Goal: Task Accomplishment & Management: Manage account settings

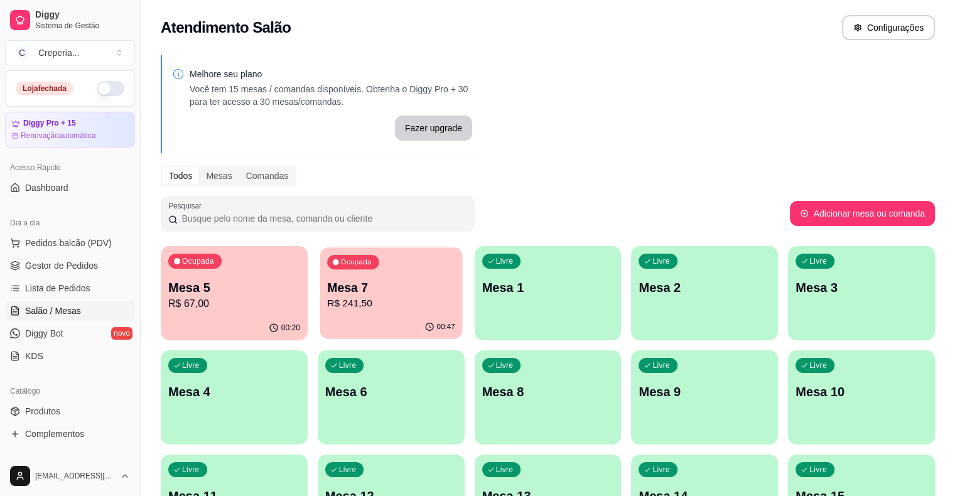
click at [326, 311] on div "Ocupada Mesa 7 R$ 241,50" at bounding box center [391, 281] width 143 height 68
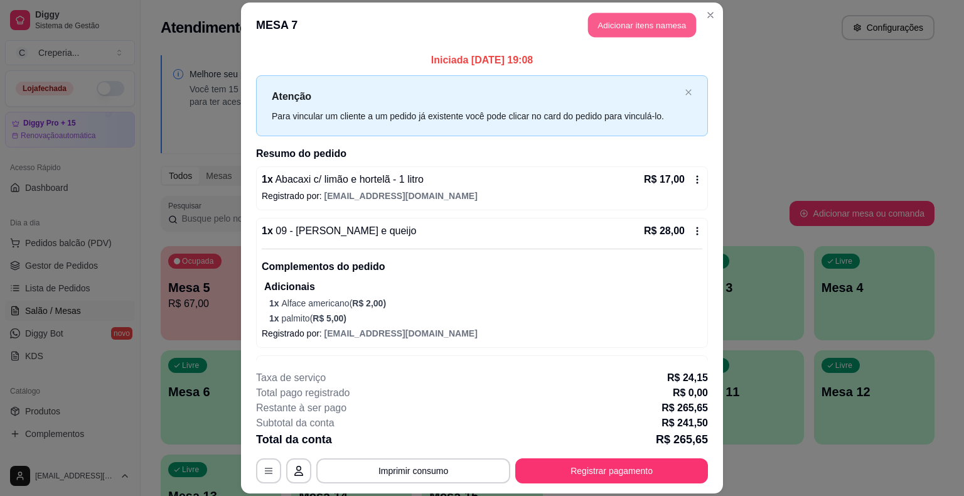
click at [623, 29] on button "Adicionar itens na mesa" at bounding box center [642, 25] width 108 height 24
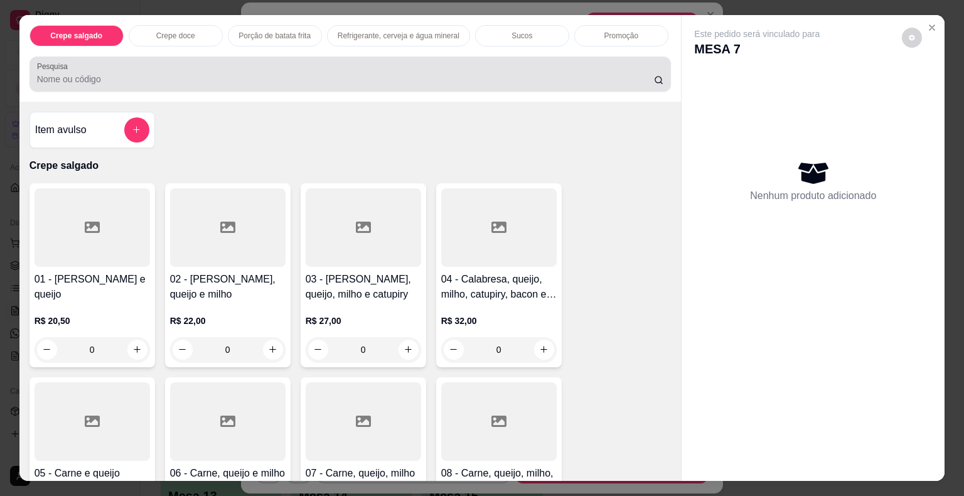
click at [372, 77] on input "Pesquisa" at bounding box center [345, 79] width 617 height 13
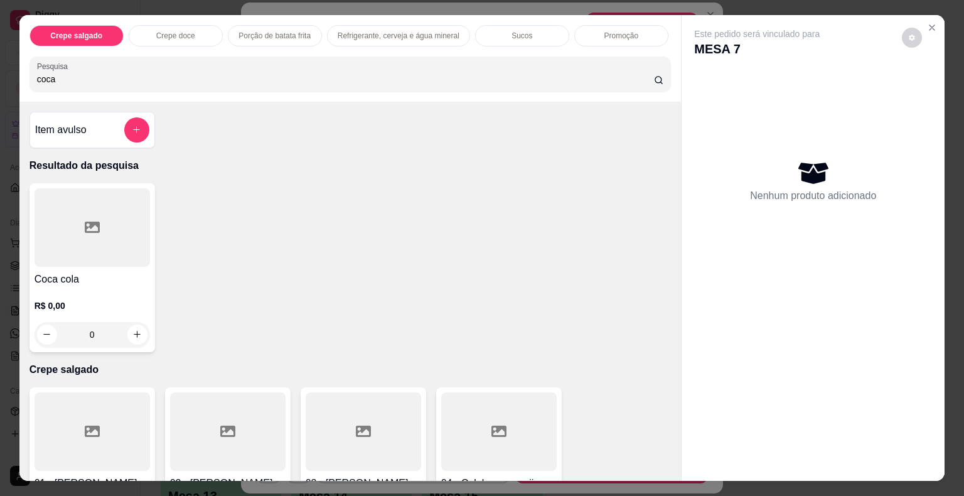
type input "coca"
click at [58, 220] on div at bounding box center [93, 227] width 116 height 78
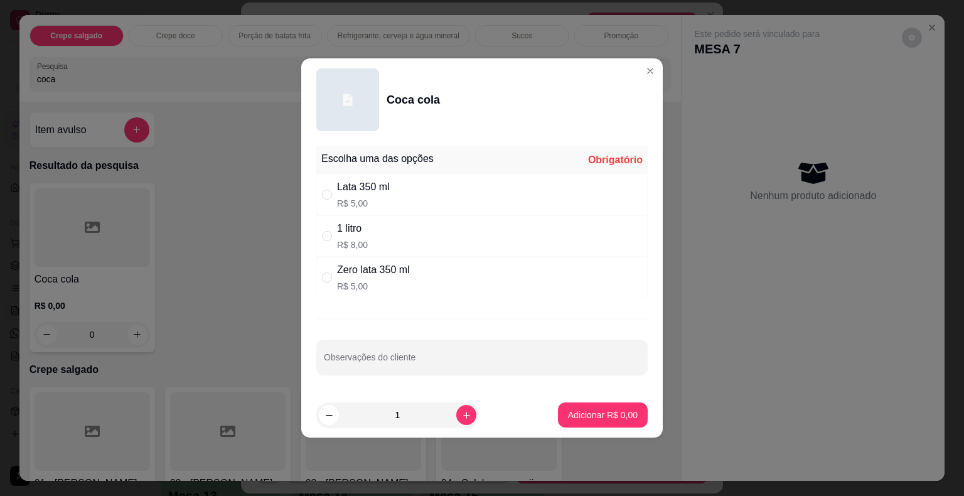
drag, startPoint x: 345, startPoint y: 234, endPoint x: 357, endPoint y: 247, distance: 17.4
click at [345, 235] on div "1 litro" at bounding box center [352, 228] width 31 height 15
radio input "true"
click at [582, 419] on p "Adicionar R$ 8,00" at bounding box center [603, 415] width 70 height 13
type input "1"
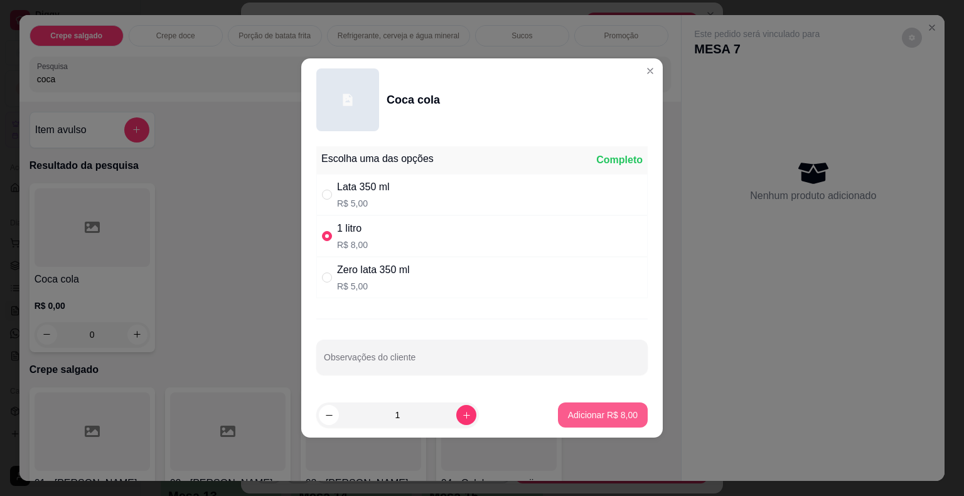
type input "1"
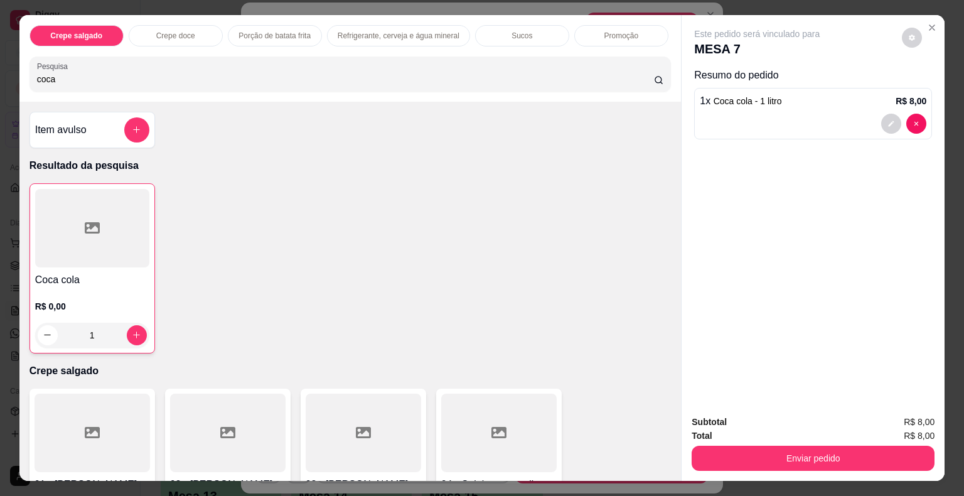
drag, startPoint x: 80, startPoint y: 75, endPoint x: 0, endPoint y: 79, distance: 79.8
click at [0, 79] on div "Crepe salgado Crepe doce Porção de batata frita Refrigerante, cerveja e água mi…" at bounding box center [482, 248] width 964 height 496
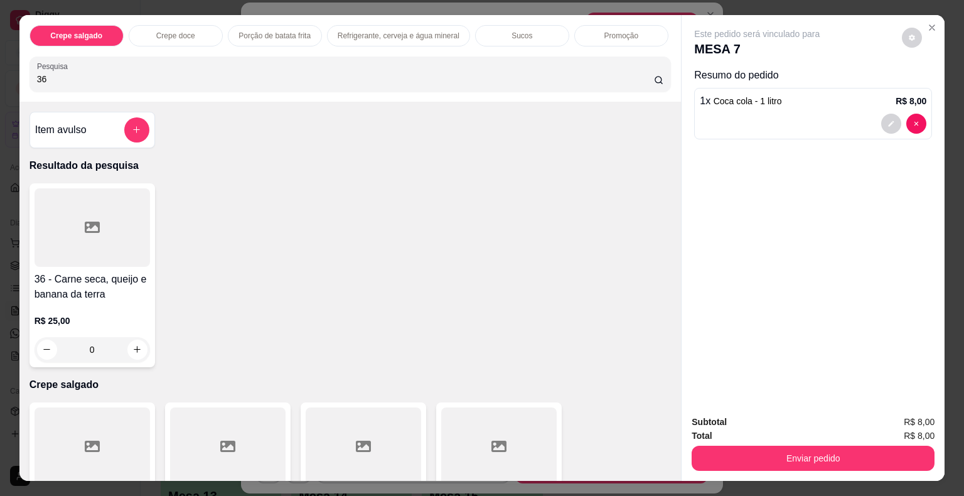
type input "36"
click at [55, 243] on div at bounding box center [93, 227] width 116 height 78
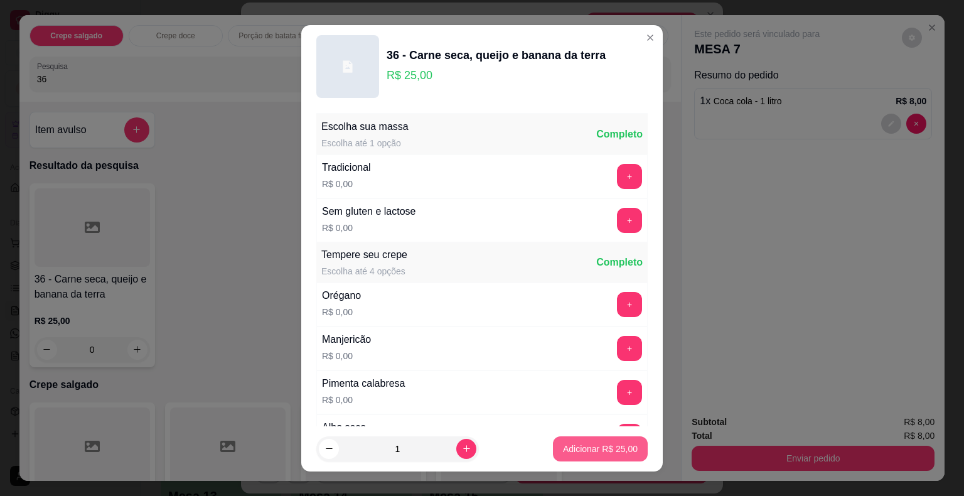
click at [588, 443] on p "Adicionar R$ 25,00" at bounding box center [600, 449] width 75 height 13
type input "1"
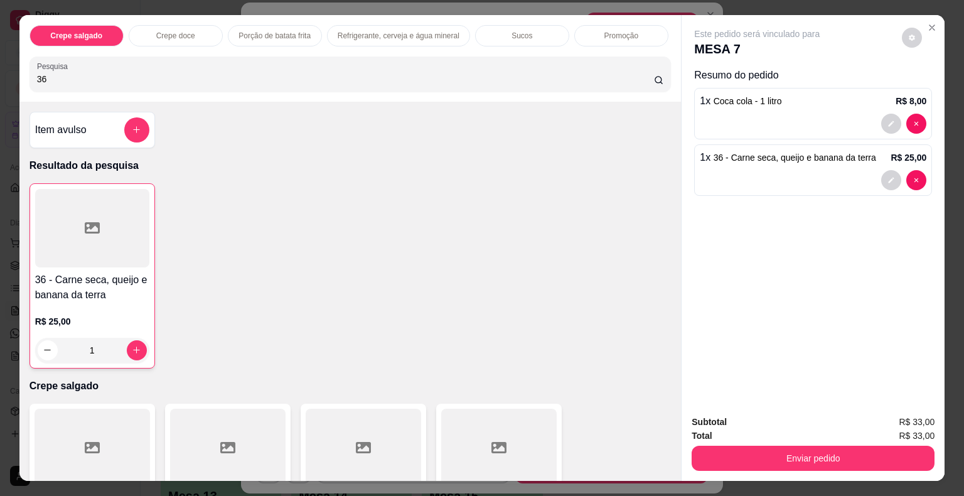
drag, startPoint x: 58, startPoint y: 72, endPoint x: 14, endPoint y: 70, distance: 43.4
click at [19, 70] on div "Crepe salgado Crepe doce Porção de batata frita Refrigerante, cerveja e água mi…" at bounding box center [350, 58] width 662 height 87
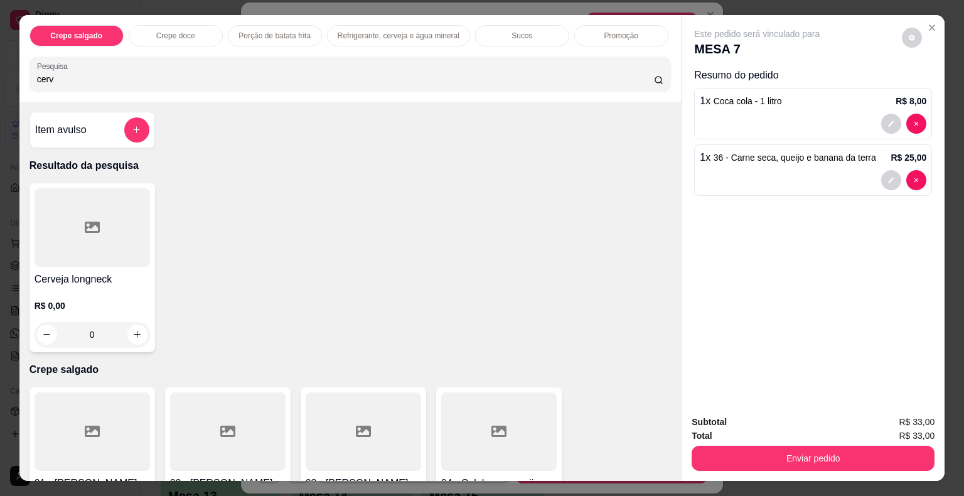
type input "cerv"
click at [121, 213] on div at bounding box center [93, 227] width 116 height 78
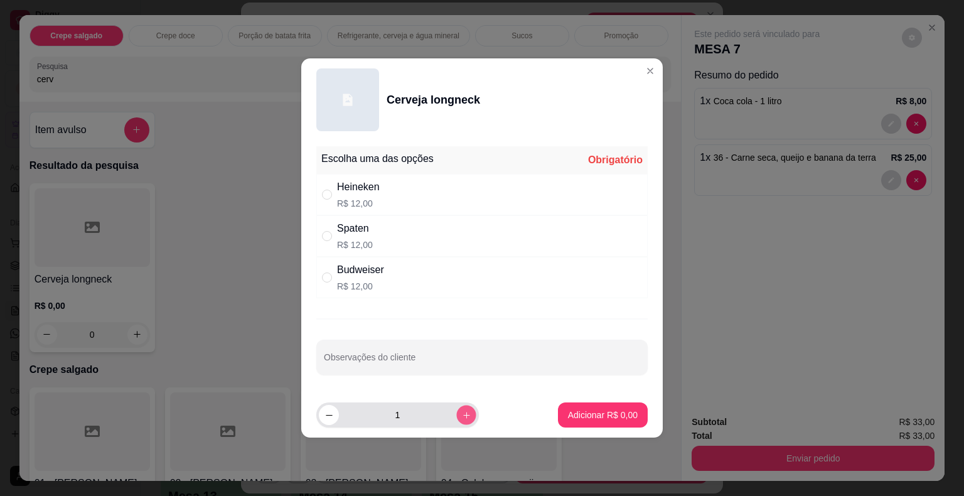
click at [462, 411] on icon "increase-product-quantity" at bounding box center [466, 415] width 9 height 9
type input "2"
click at [380, 196] on div "Heineken R$ 12,00" at bounding box center [481, 194] width 331 height 41
radio input "true"
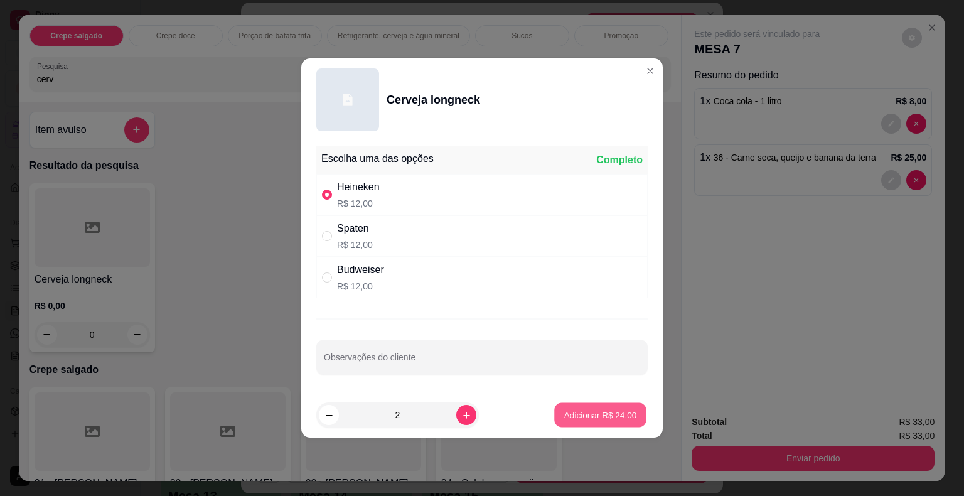
click at [564, 411] on p "Adicionar R$ 24,00" at bounding box center [600, 415] width 73 height 12
type input "2"
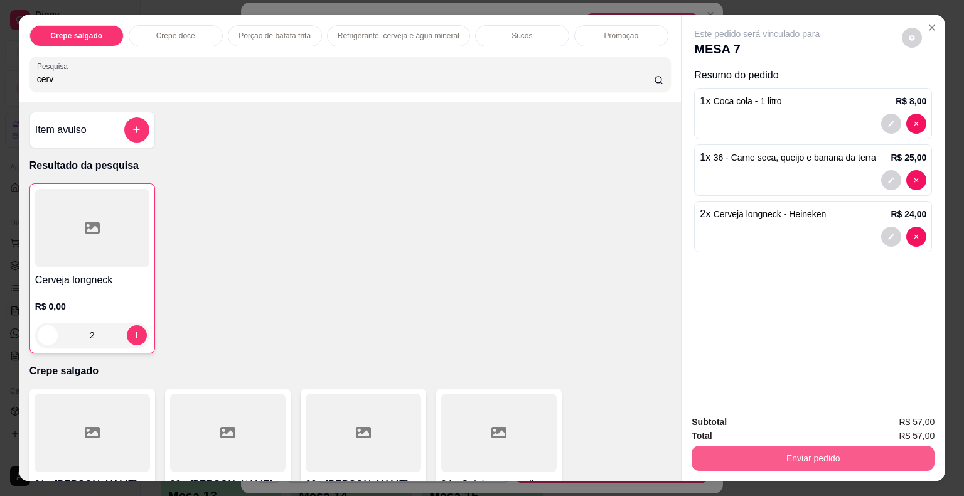
click at [747, 449] on button "Enviar pedido" at bounding box center [813, 458] width 243 height 25
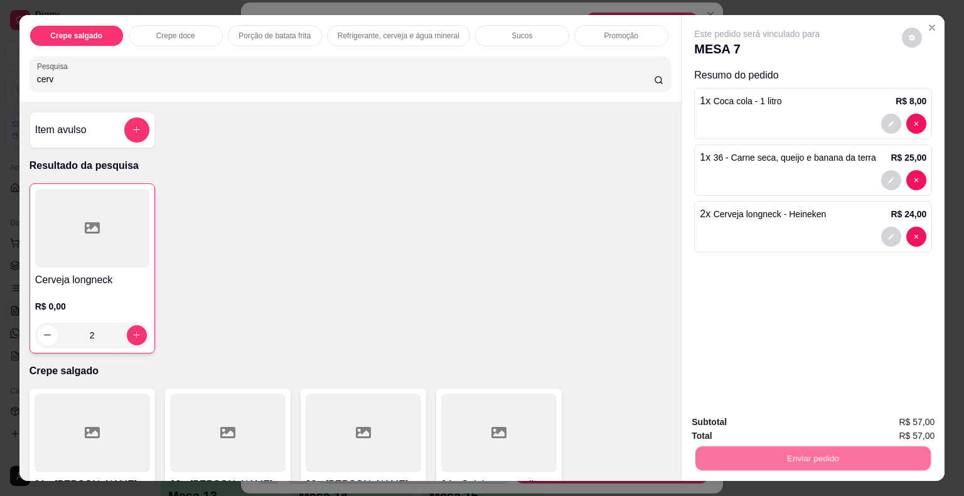
click at [741, 428] on button "Não registrar e enviar pedido" at bounding box center [771, 423] width 131 height 24
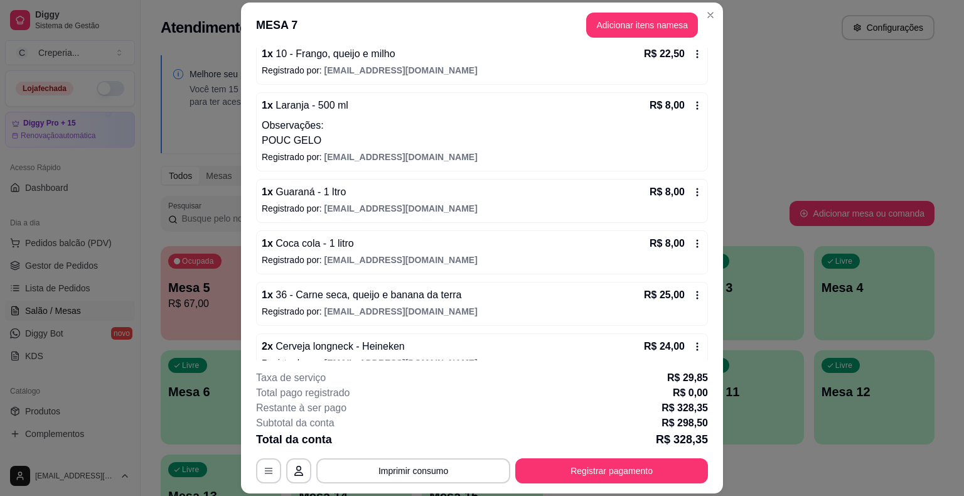
scroll to position [554, 0]
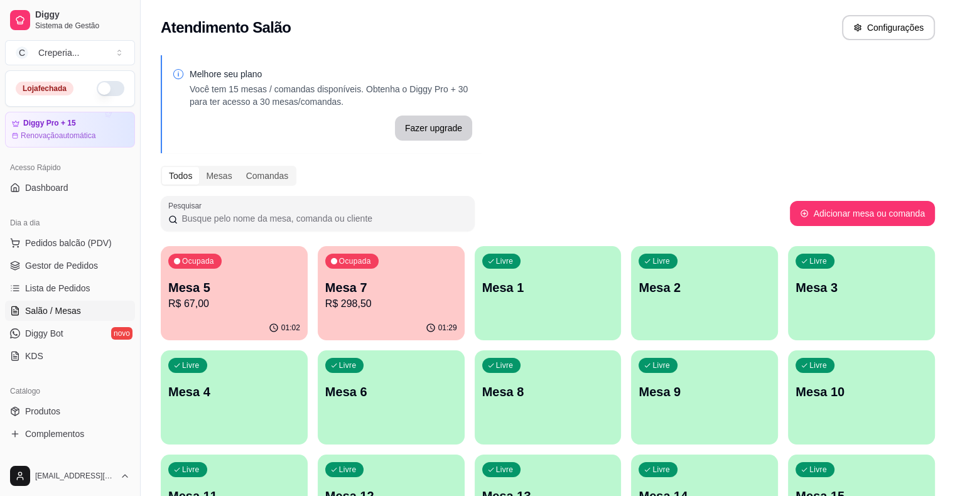
click at [325, 299] on p "R$ 298,50" at bounding box center [391, 303] width 132 height 15
click at [366, 309] on p "R$ 298,50" at bounding box center [391, 303] width 132 height 15
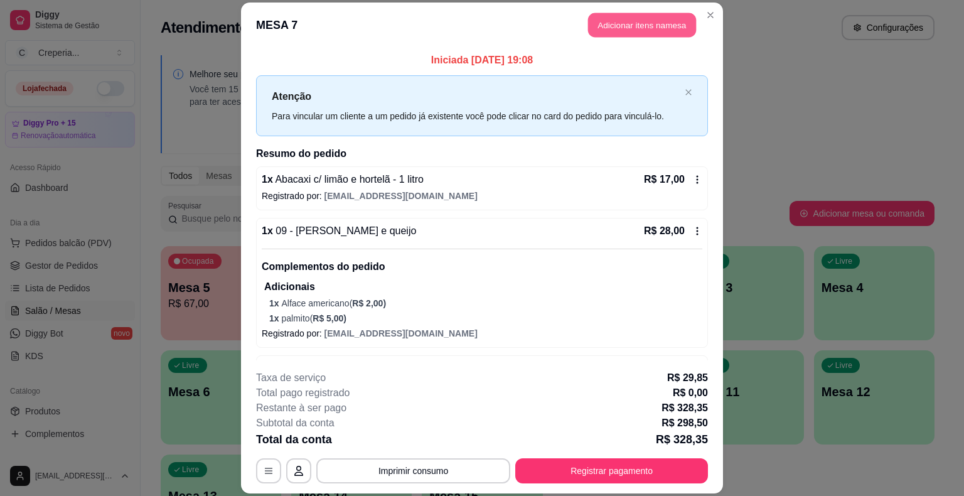
click at [624, 30] on button "Adicionar itens na mesa" at bounding box center [642, 25] width 108 height 24
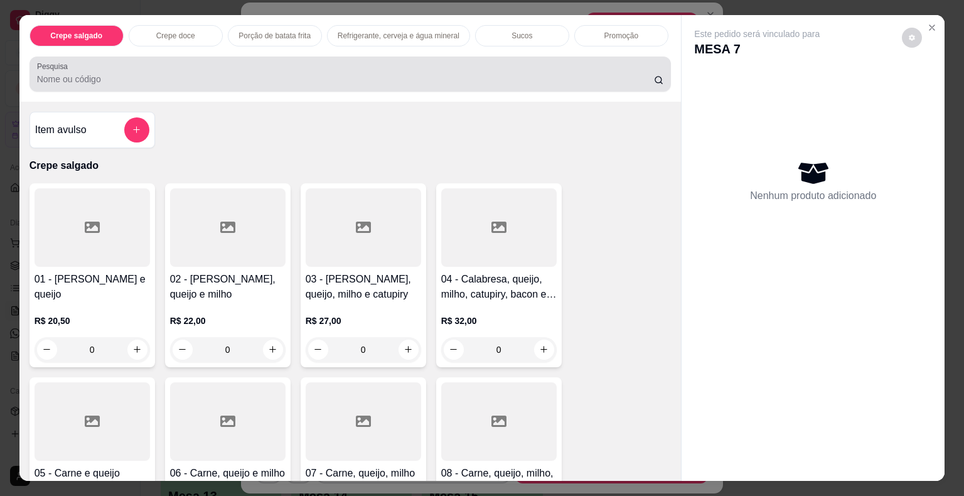
click at [407, 62] on div at bounding box center [350, 74] width 627 height 25
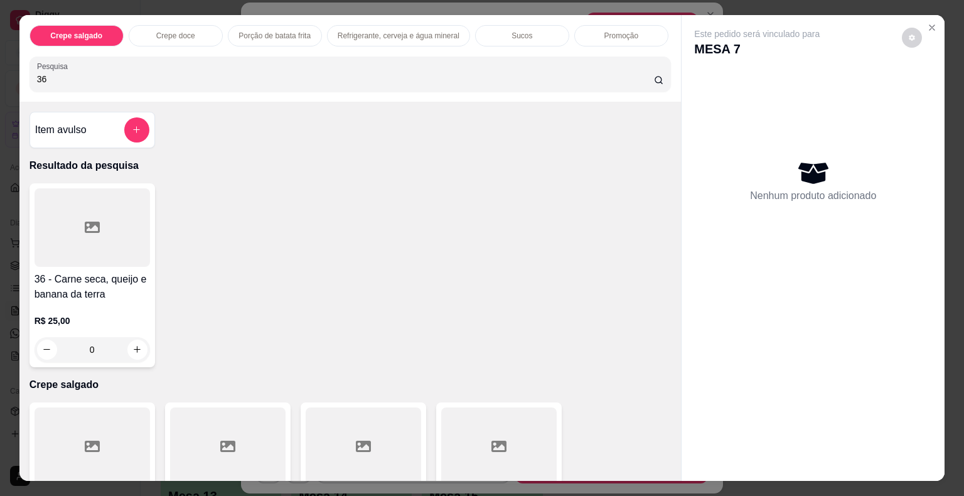
type input "36"
click at [55, 243] on div at bounding box center [93, 227] width 116 height 78
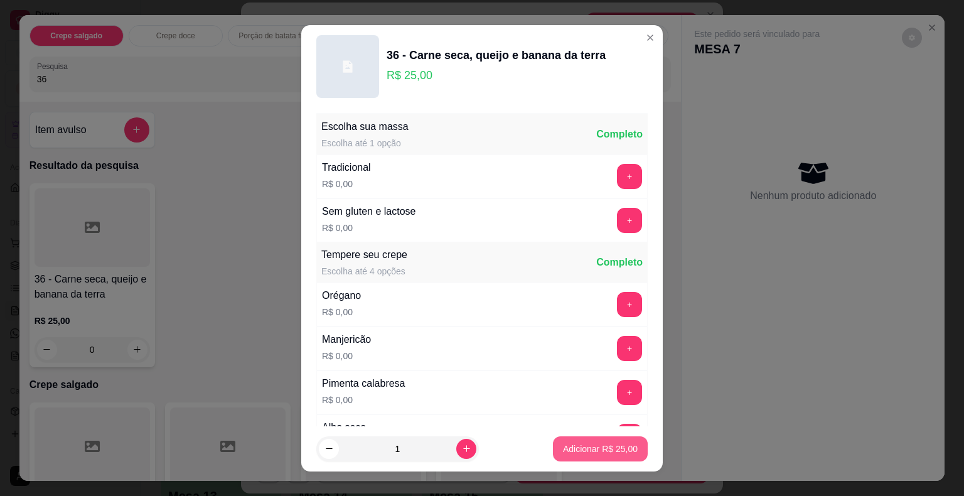
click at [565, 453] on p "Adicionar R$ 25,00" at bounding box center [600, 449] width 75 height 13
type input "1"
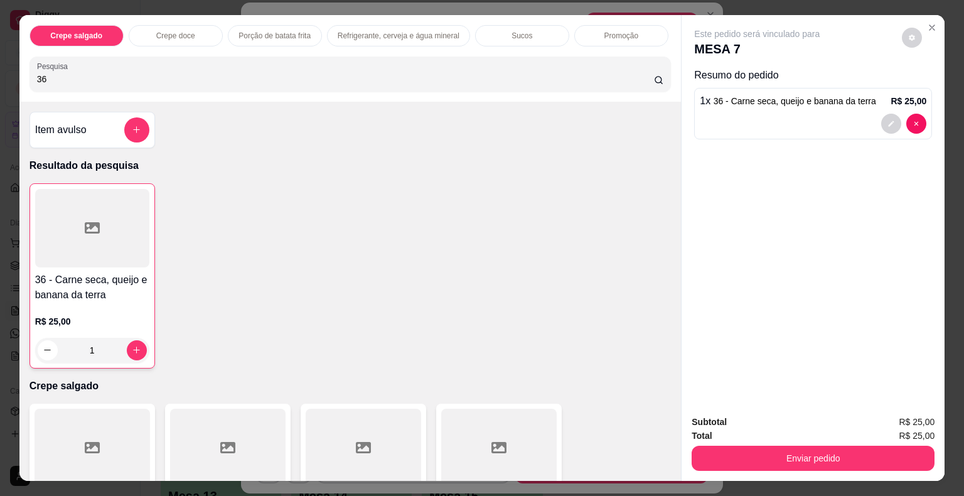
drag, startPoint x: 82, startPoint y: 77, endPoint x: 6, endPoint y: 72, distance: 76.2
click at [6, 72] on div "Crepe salgado Crepe doce Porção de batata frita Refrigerante, cerveja e água mi…" at bounding box center [482, 248] width 964 height 496
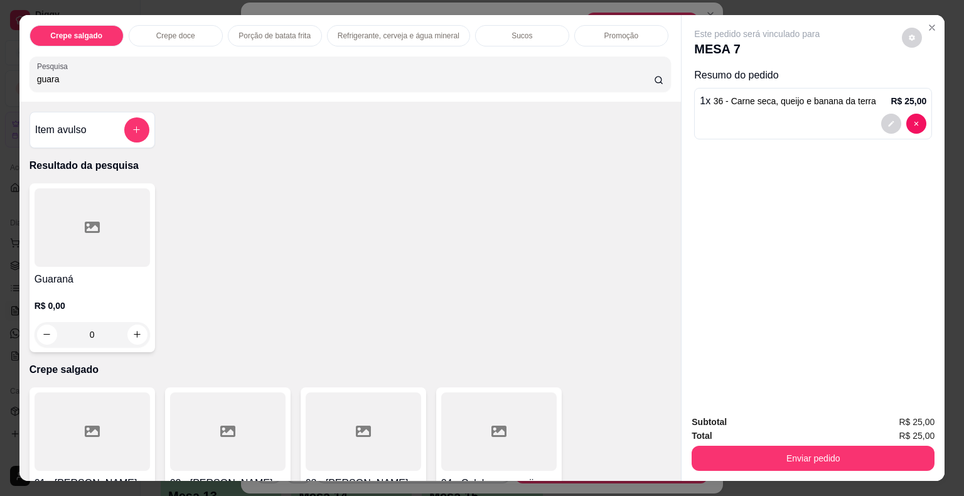
type input "guara"
click at [138, 225] on div at bounding box center [93, 227] width 116 height 78
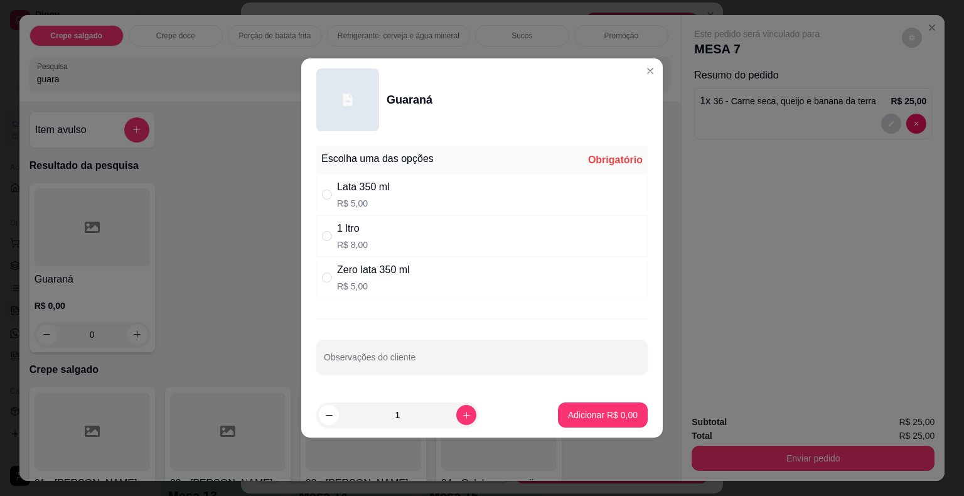
click at [372, 277] on div "Zero lata 350 ml" at bounding box center [373, 269] width 73 height 15
radio input "true"
click at [570, 411] on p "Adicionar R$ 5,00" at bounding box center [603, 415] width 68 height 12
type input "1"
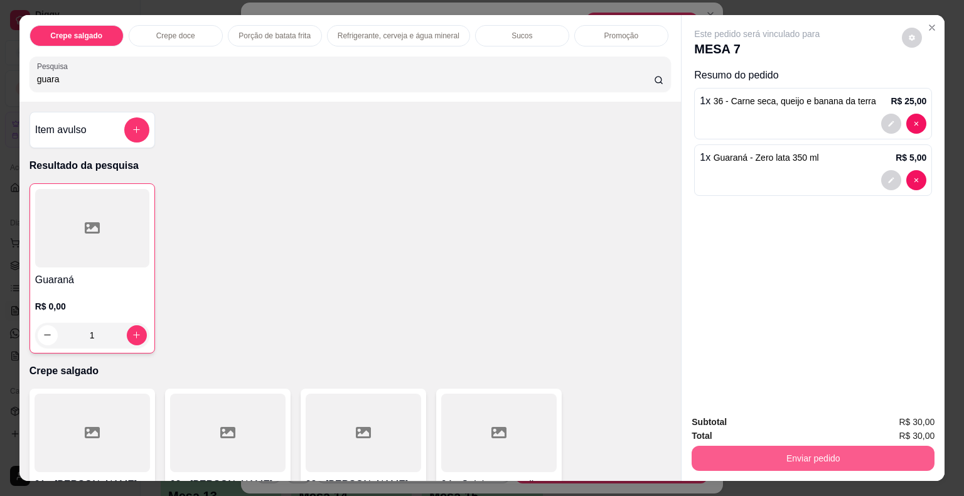
click at [740, 449] on button "Enviar pedido" at bounding box center [813, 458] width 243 height 25
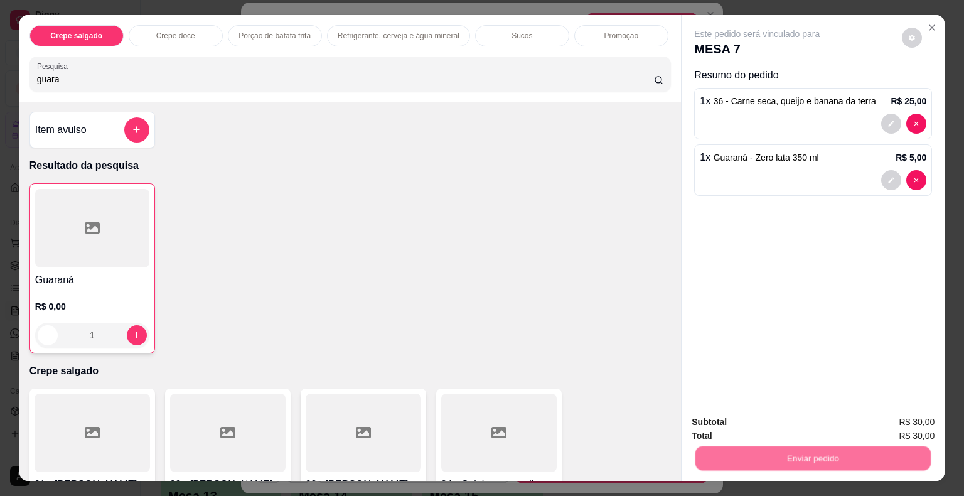
click at [723, 423] on button "Não registrar e enviar pedido" at bounding box center [771, 422] width 127 height 23
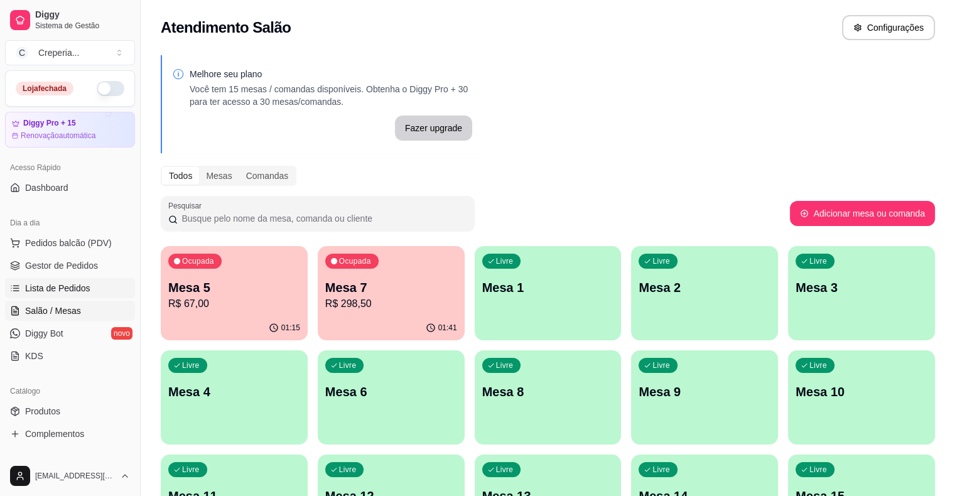
click at [65, 289] on span "Lista de Pedidos" at bounding box center [57, 288] width 65 height 13
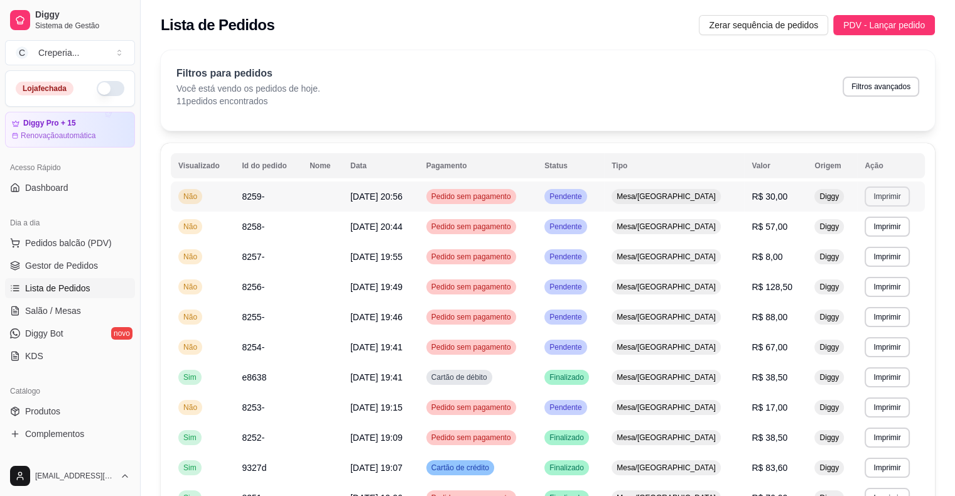
click at [876, 196] on button "Imprimir" at bounding box center [886, 196] width 45 height 20
click at [851, 245] on button "IMPRESSORA" at bounding box center [861, 239] width 88 height 19
click at [73, 312] on span "Salão / Mesas" at bounding box center [53, 310] width 56 height 13
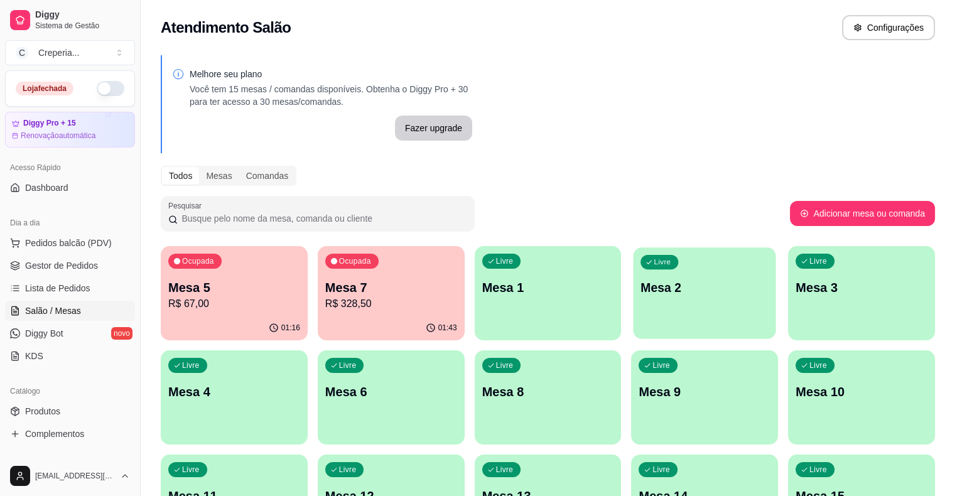
click at [633, 303] on div "Livre Mesa 2" at bounding box center [704, 285] width 143 height 77
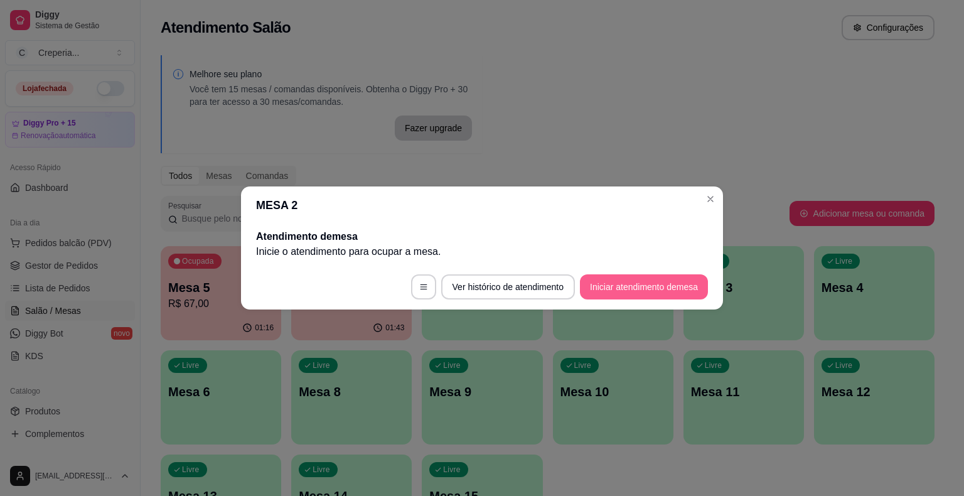
click at [580, 289] on button "Iniciar atendimento de mesa" at bounding box center [644, 286] width 128 height 25
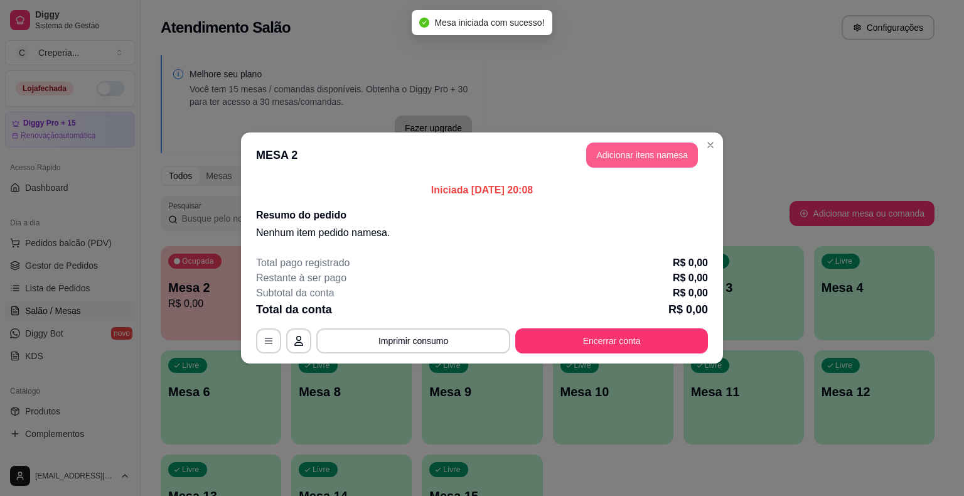
click at [622, 154] on button "Adicionar itens na mesa" at bounding box center [642, 155] width 112 height 25
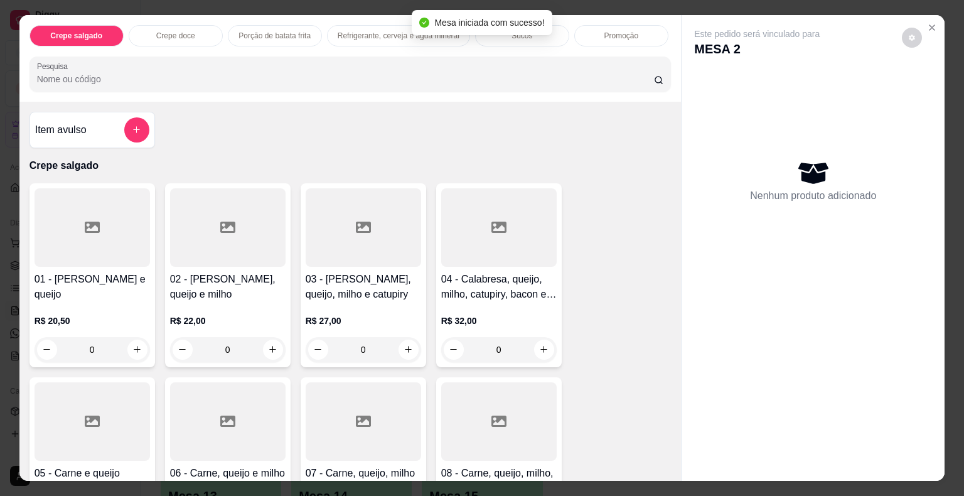
click at [498, 257] on div at bounding box center [499, 227] width 116 height 78
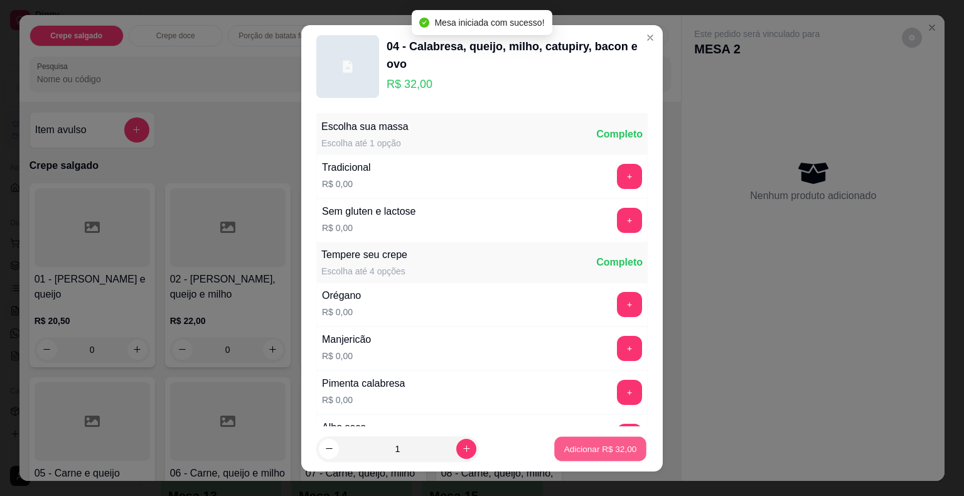
click at [593, 449] on p "Adicionar R$ 32,00" at bounding box center [600, 449] width 73 height 12
type input "1"
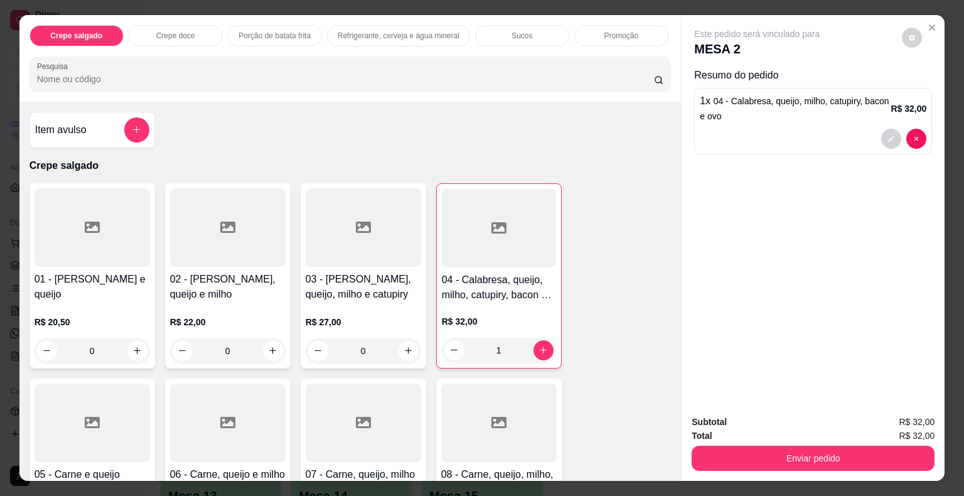
click at [83, 73] on input "Pesquisa" at bounding box center [345, 79] width 617 height 13
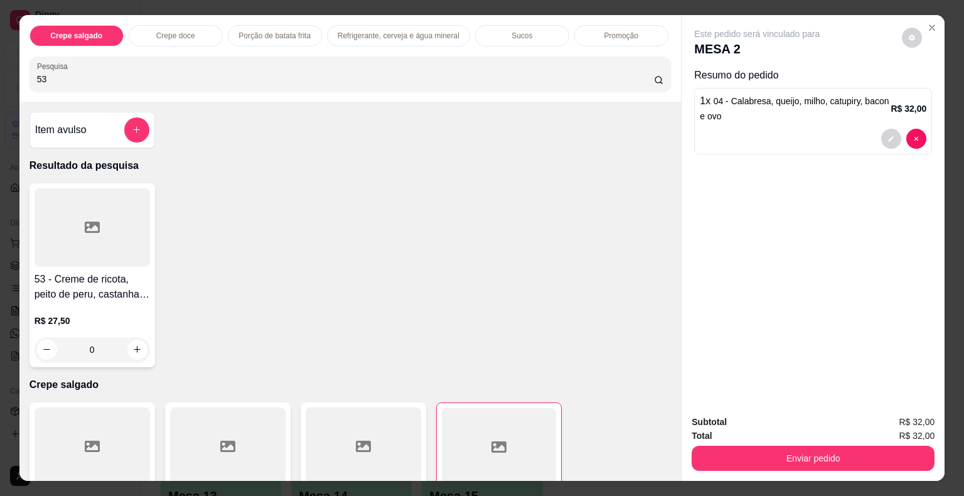
type input "53"
click at [107, 202] on div at bounding box center [93, 227] width 116 height 78
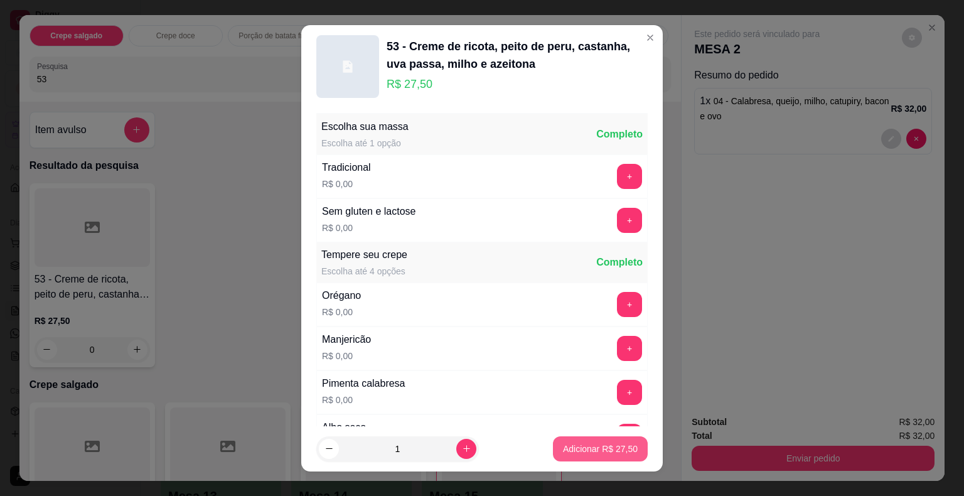
click at [563, 444] on p "Adicionar R$ 27,50" at bounding box center [600, 449] width 75 height 13
type input "1"
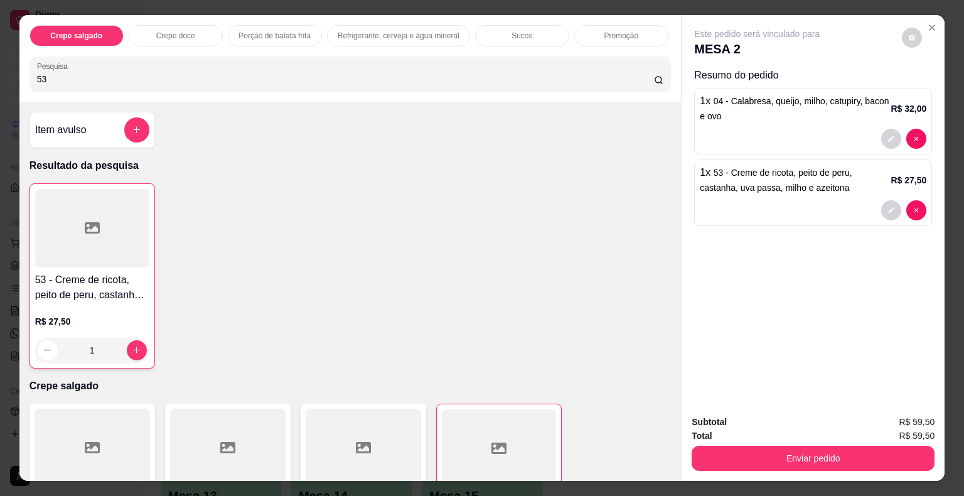
drag, startPoint x: 43, startPoint y: 74, endPoint x: 0, endPoint y: 74, distance: 43.3
click at [0, 74] on div "Crepe salgado Crepe doce Porção de batata frita Refrigerante, cerveja e água mi…" at bounding box center [482, 248] width 964 height 496
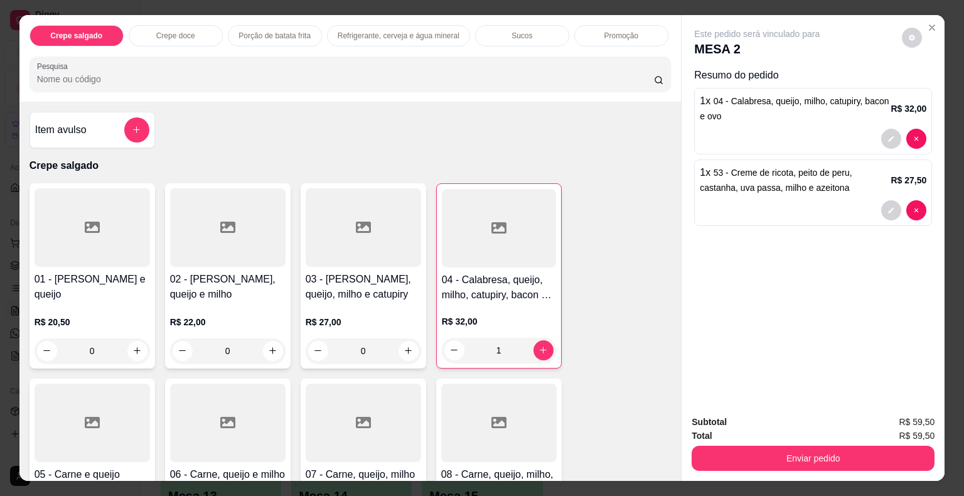
click at [814, 443] on div "Enviar pedido" at bounding box center [813, 457] width 243 height 28
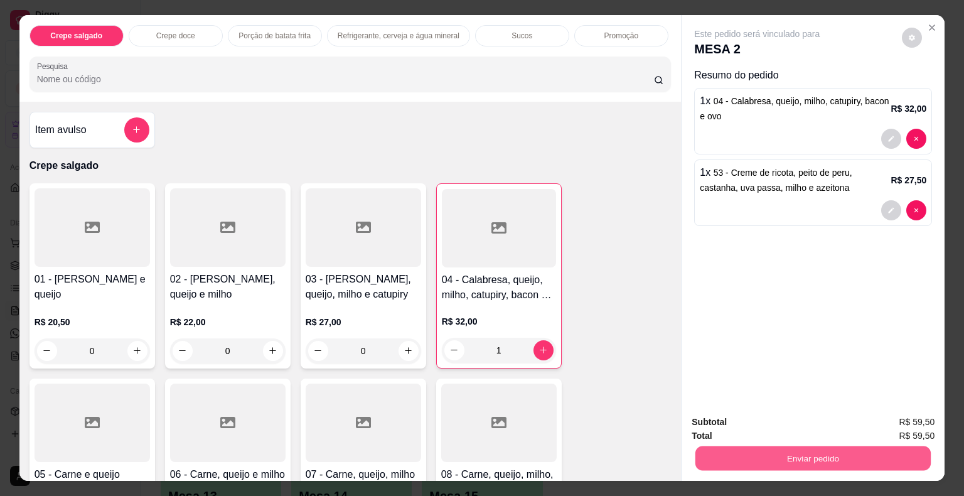
click at [812, 454] on button "Enviar pedido" at bounding box center [813, 458] width 235 height 24
click at [751, 426] on button "Não registrar e enviar pedido" at bounding box center [771, 422] width 127 height 23
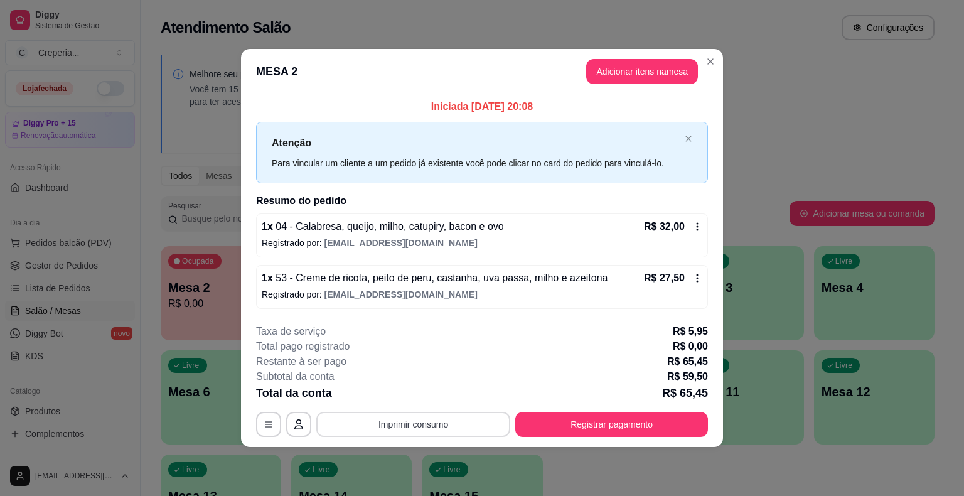
click at [422, 430] on button "Imprimir consumo" at bounding box center [413, 424] width 194 height 25
click at [426, 396] on button "IMPRESSORA" at bounding box center [417, 395] width 91 height 20
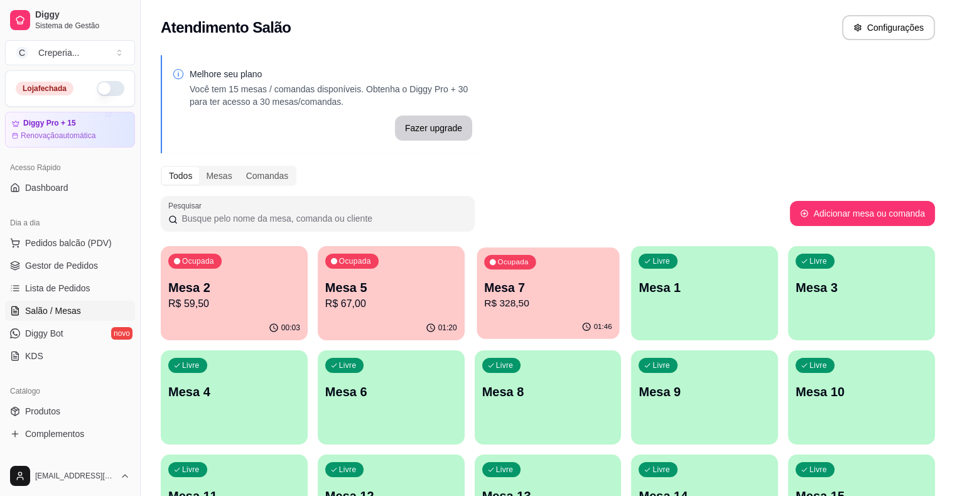
click at [484, 292] on p "Mesa 7" at bounding box center [548, 287] width 128 height 17
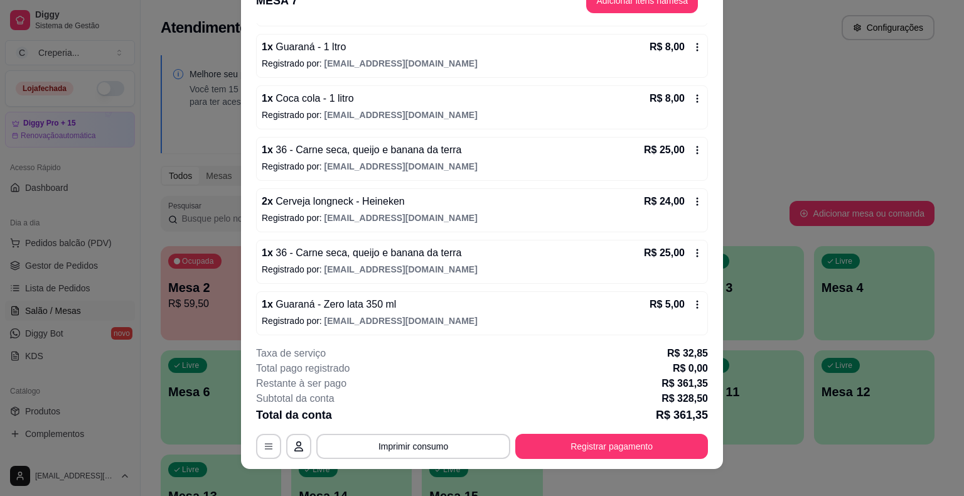
scroll to position [38, 0]
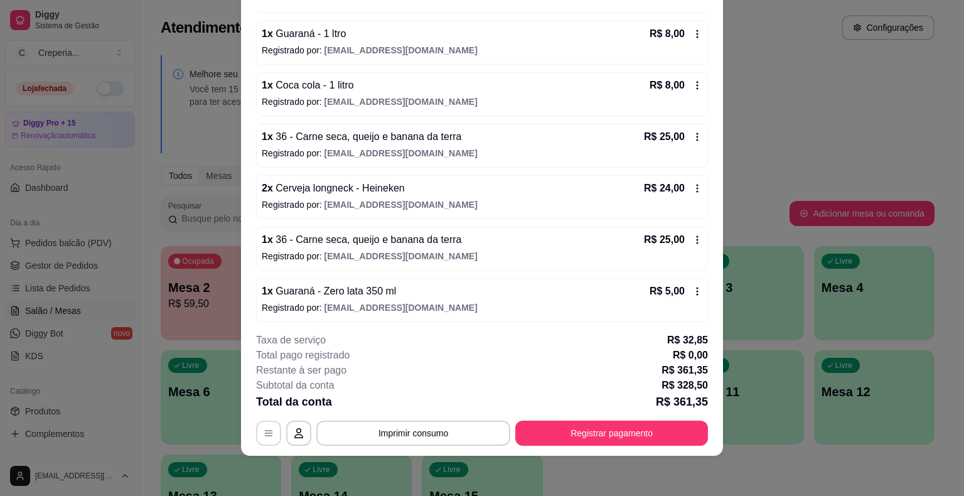
click at [266, 434] on icon "button" at bounding box center [269, 433] width 10 height 10
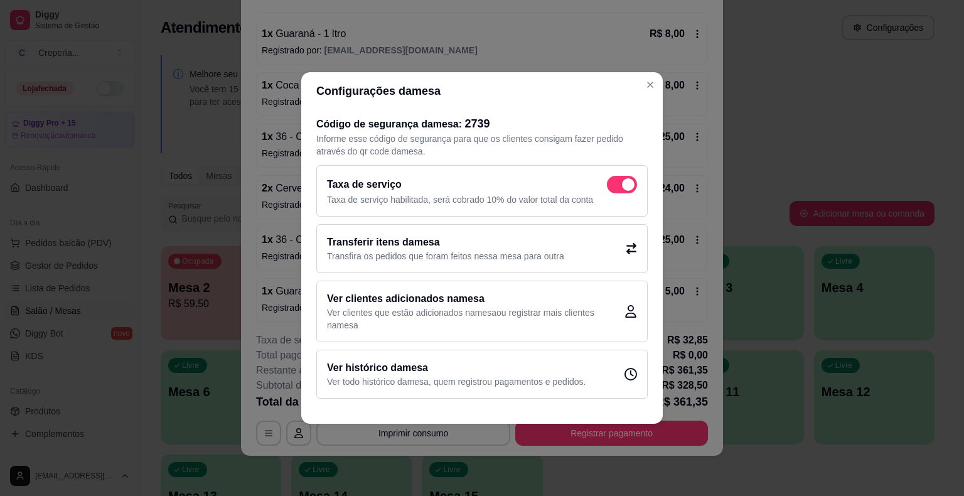
click at [616, 183] on span at bounding box center [622, 185] width 30 height 18
click at [615, 187] on input "checkbox" at bounding box center [610, 191] width 8 height 8
checkbox input "false"
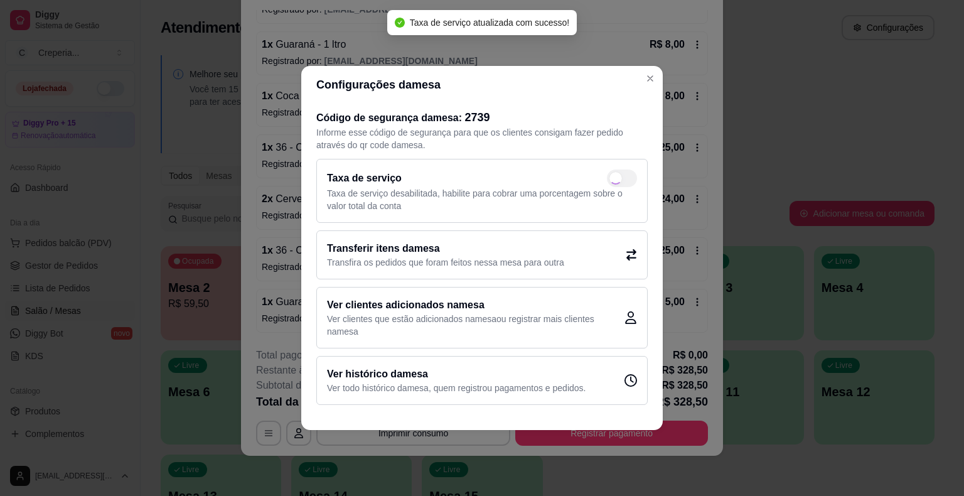
scroll to position [641, 0]
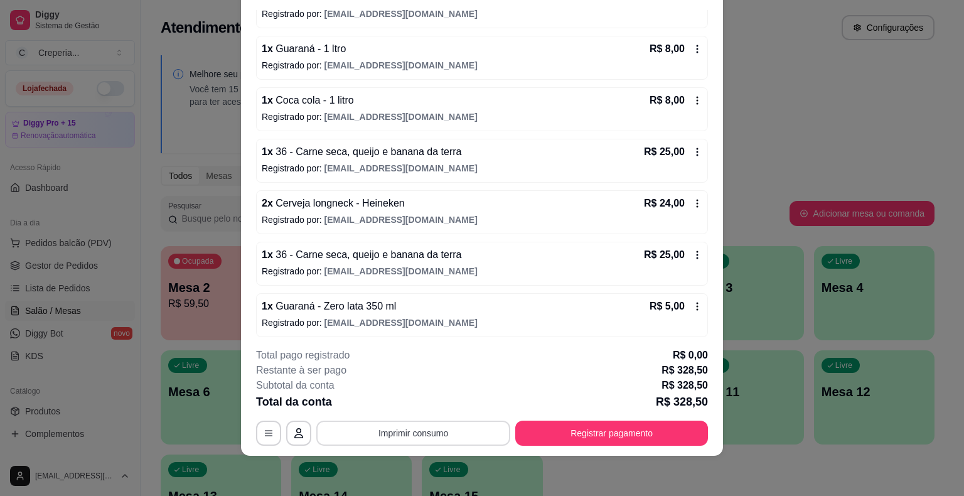
click at [441, 432] on button "Imprimir consumo" at bounding box center [413, 433] width 194 height 25
click at [420, 402] on button "IMPRESSORA" at bounding box center [413, 403] width 88 height 19
click at [671, 437] on button "Registrar pagamento" at bounding box center [611, 433] width 193 height 25
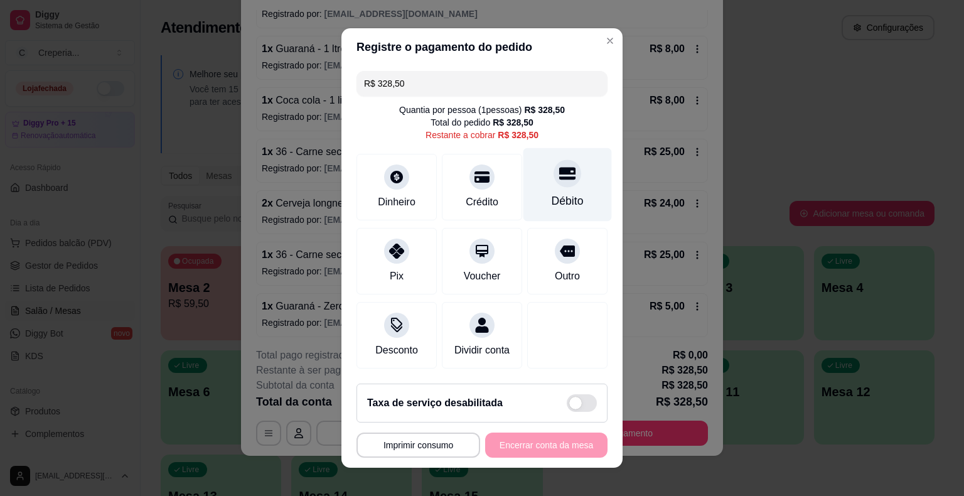
click at [555, 196] on div "Débito" at bounding box center [568, 201] width 32 height 16
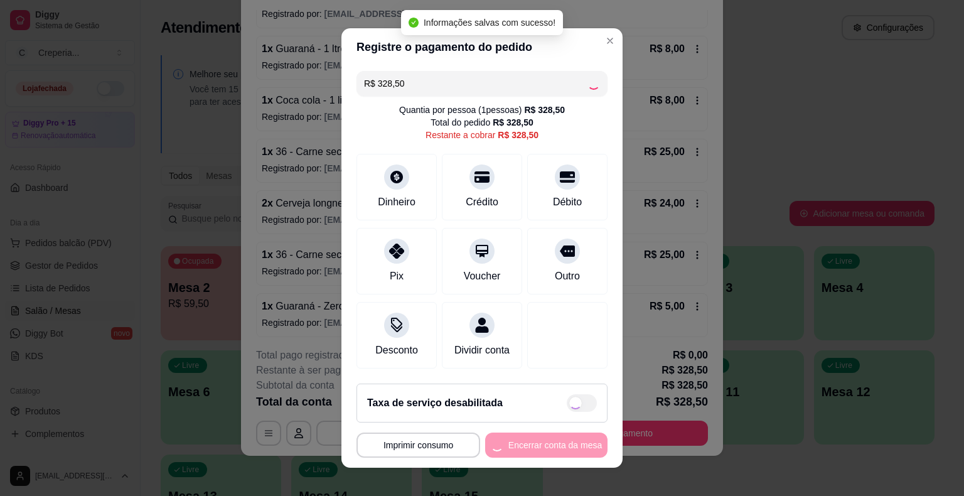
type input "R$ 0,00"
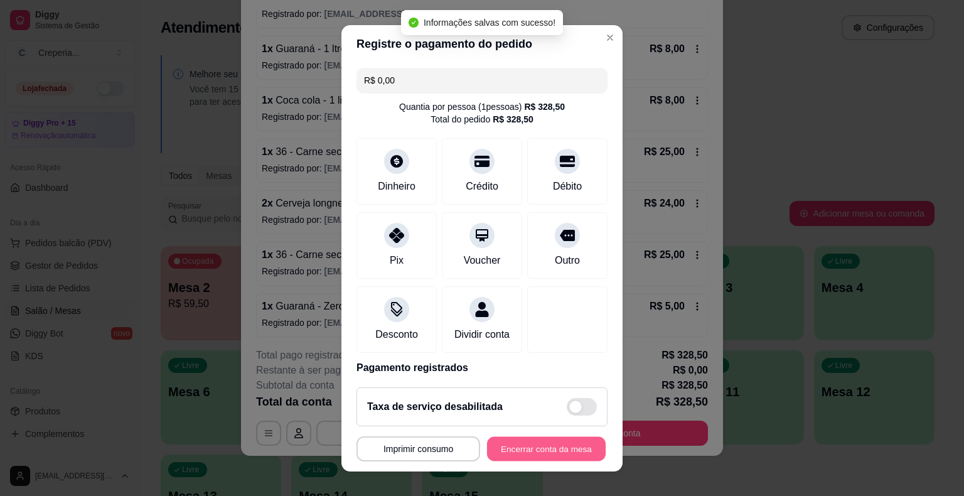
click at [539, 446] on button "Encerrar conta da mesa" at bounding box center [546, 448] width 119 height 24
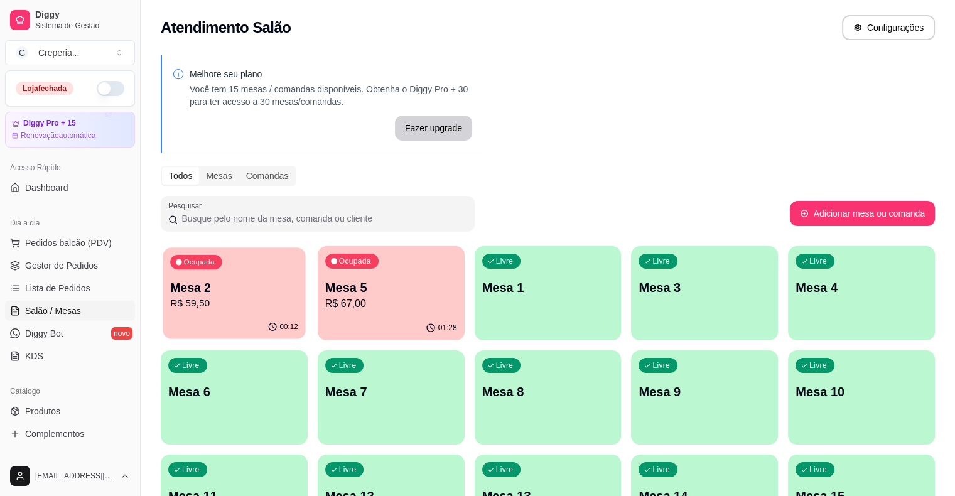
click at [208, 316] on div "00:12" at bounding box center [234, 327] width 143 height 24
click at [202, 279] on p "Mesa 2" at bounding box center [234, 288] width 132 height 18
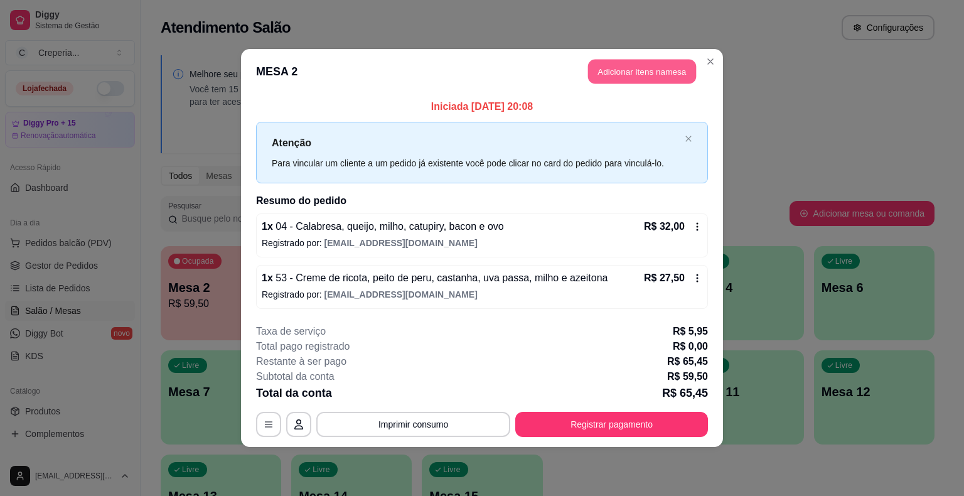
click at [630, 74] on button "Adicionar itens na mesa" at bounding box center [642, 72] width 108 height 24
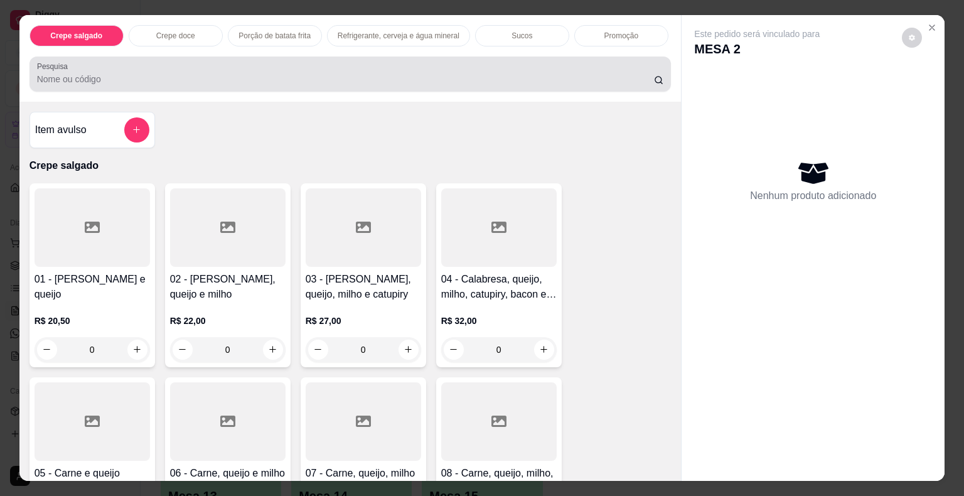
click at [186, 73] on input "Pesquisa" at bounding box center [345, 79] width 617 height 13
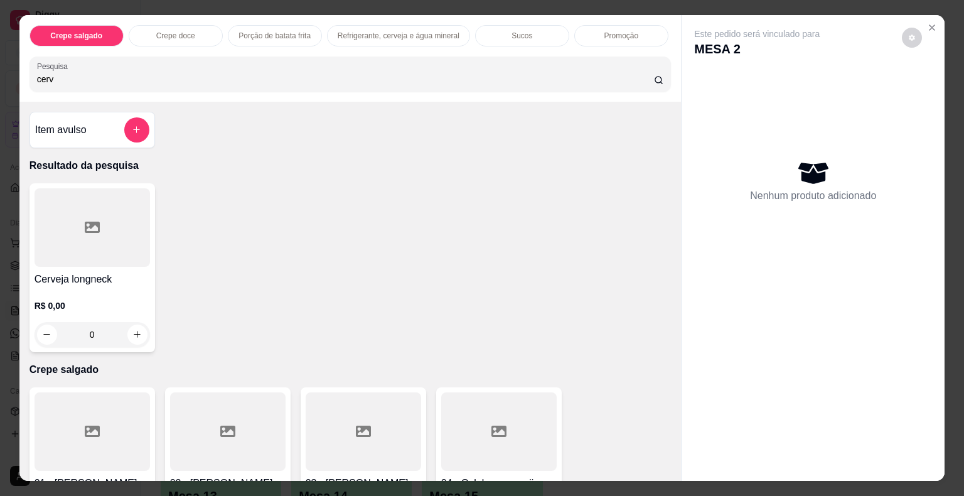
type input "cerv"
click at [89, 232] on div at bounding box center [93, 227] width 116 height 78
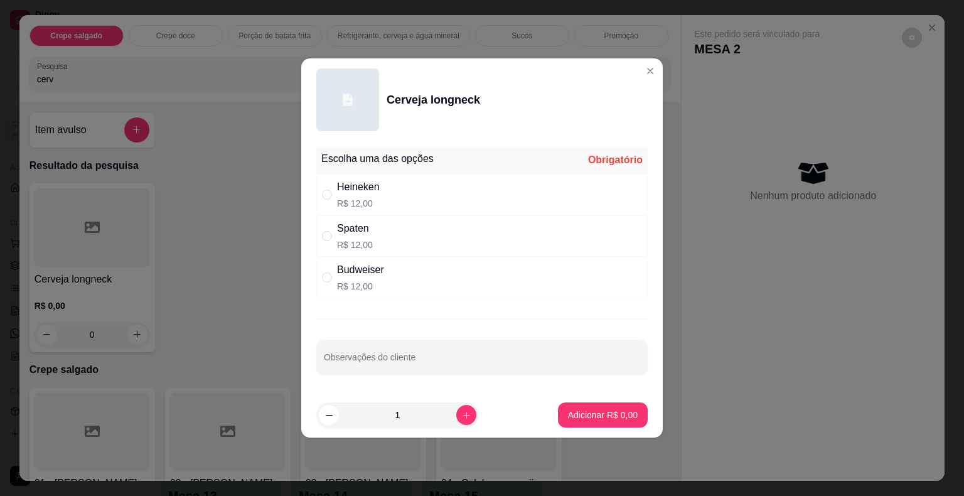
click at [367, 197] on p "R$ 12,00" at bounding box center [358, 203] width 43 height 13
radio input "true"
click at [566, 406] on button "Adicionar R$ 12,00" at bounding box center [600, 415] width 92 height 24
type input "1"
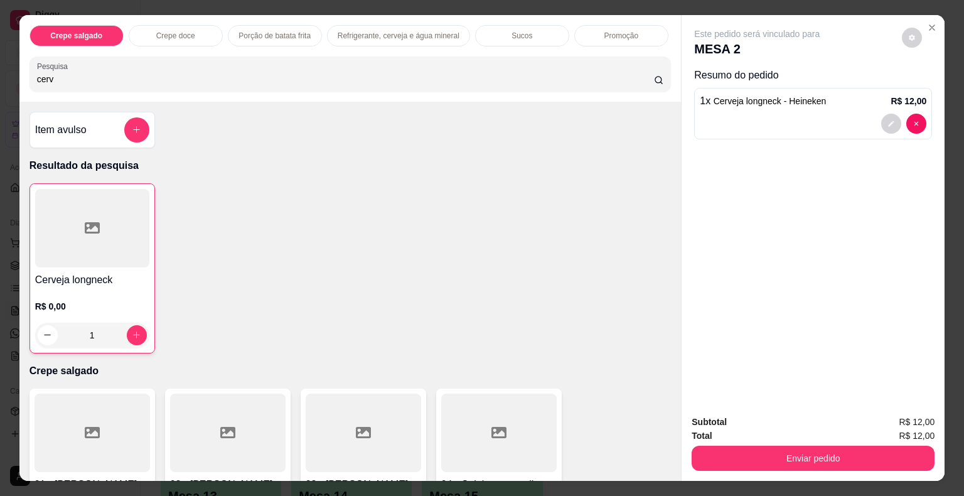
click at [153, 85] on div "Crepe salgado Crepe doce Porção de batata frita Refrigerante, cerveja e água mi…" at bounding box center [350, 58] width 662 height 87
drag, startPoint x: 141, startPoint y: 82, endPoint x: 18, endPoint y: 79, distance: 123.1
click at [19, 79] on div "Crepe salgado Crepe doce Porção de batata frita Refrigerante, cerveja e água mi…" at bounding box center [350, 58] width 662 height 87
drag, startPoint x: 51, startPoint y: 72, endPoint x: 23, endPoint y: 80, distance: 28.8
click at [23, 80] on div "Crepe salgado Crepe doce Porção de batata frita Refrigerante, cerveja e água mi…" at bounding box center [350, 58] width 662 height 87
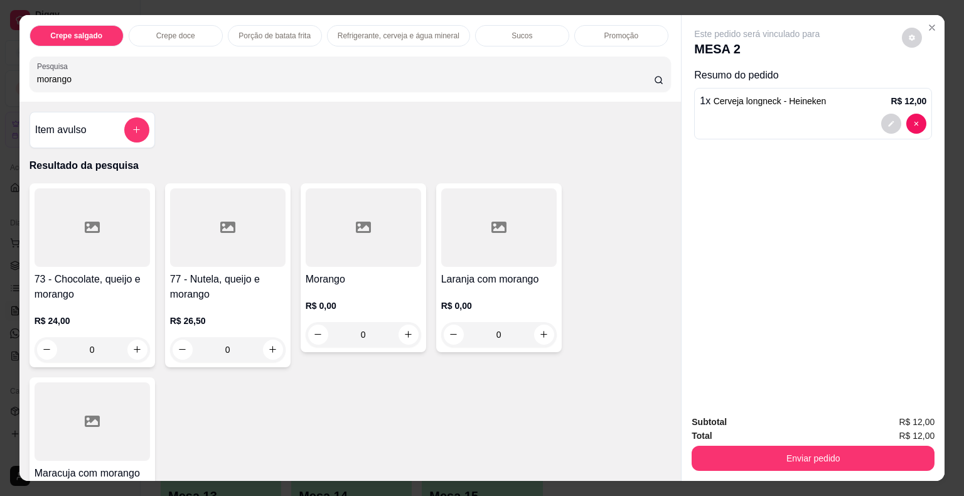
type input "morango"
click at [383, 236] on div at bounding box center [364, 227] width 116 height 78
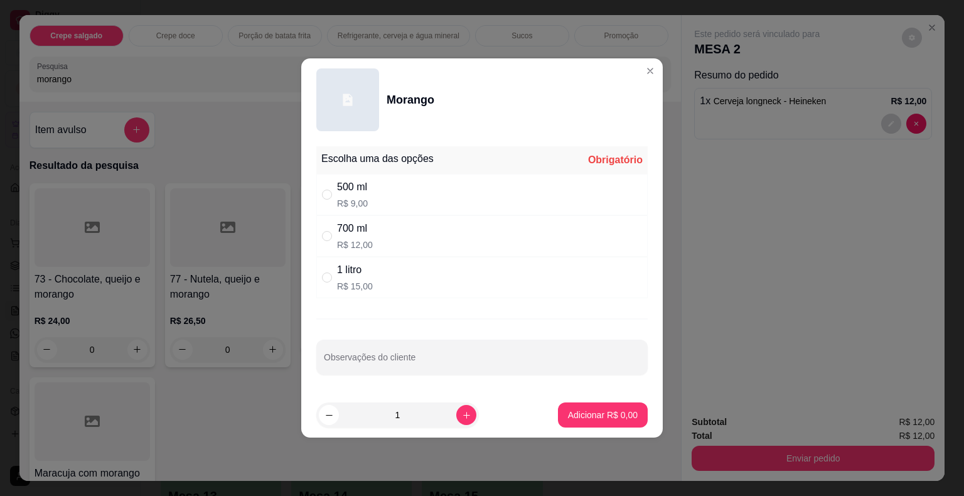
click at [364, 198] on p "R$ 9,00" at bounding box center [352, 203] width 31 height 13
radio input "true"
click at [584, 416] on p "Adicionar R$ 9,00" at bounding box center [603, 415] width 70 height 13
type input "1"
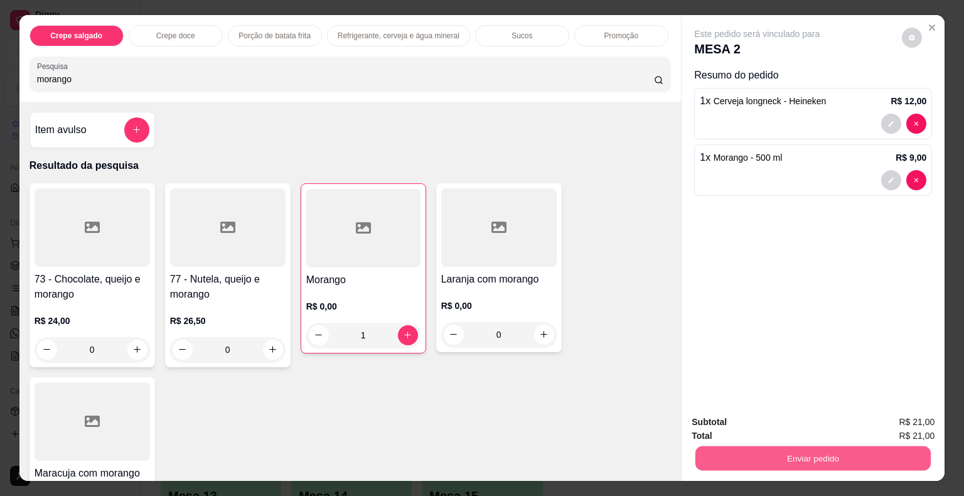
click at [829, 461] on button "Enviar pedido" at bounding box center [813, 458] width 235 height 24
click at [748, 421] on button "Não registrar e enviar pedido" at bounding box center [771, 422] width 127 height 23
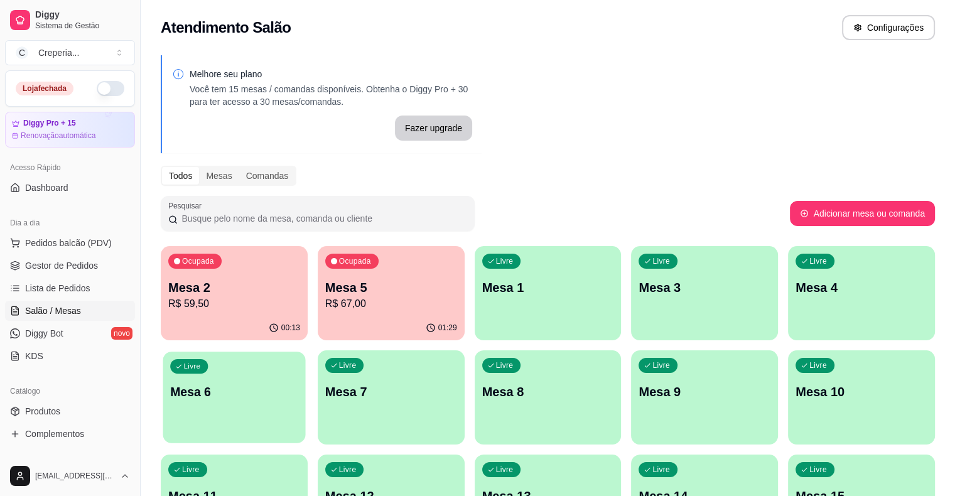
click at [306, 352] on div "Livre Mesa 6" at bounding box center [234, 390] width 143 height 77
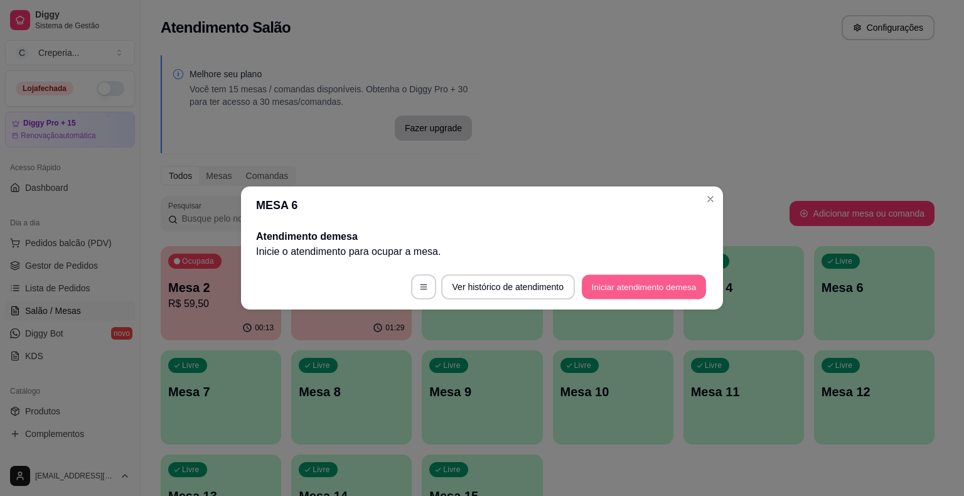
click at [623, 292] on button "Iniciar atendimento de mesa" at bounding box center [644, 287] width 124 height 24
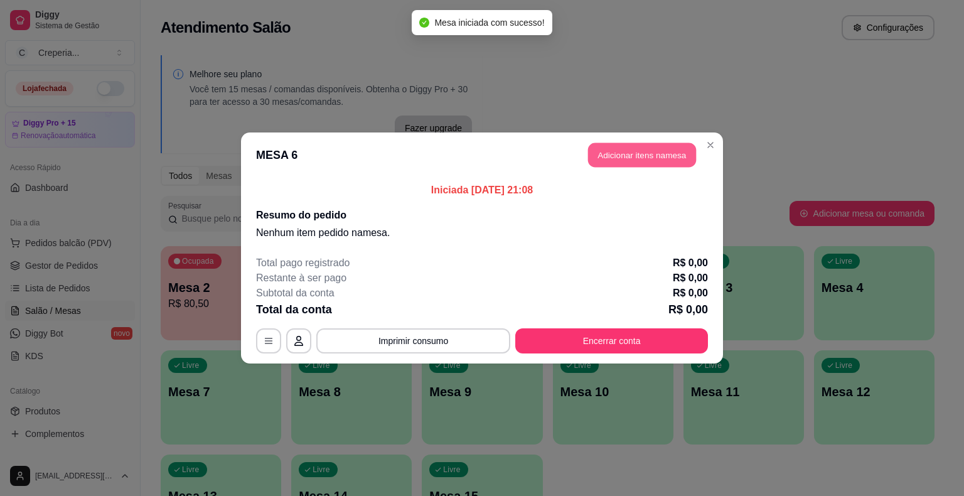
click at [633, 161] on button "Adicionar itens na mesa" at bounding box center [642, 155] width 108 height 24
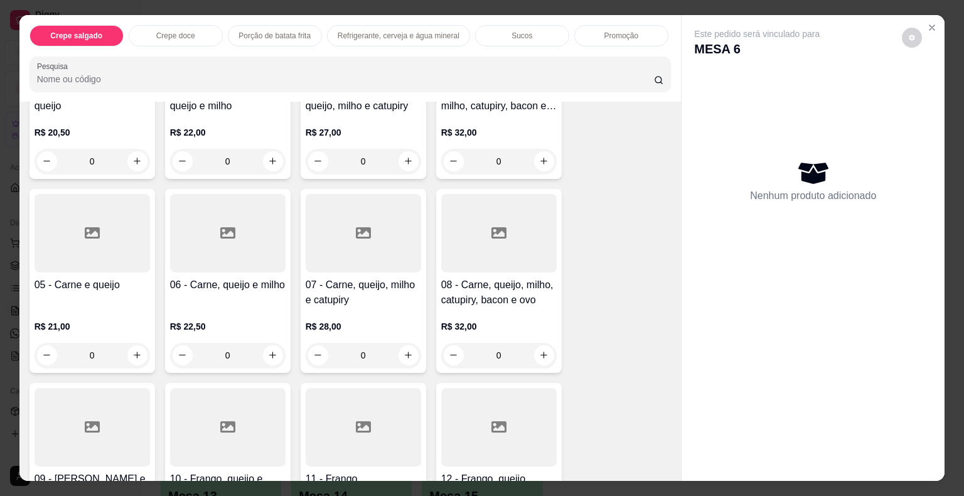
scroll to position [251, 0]
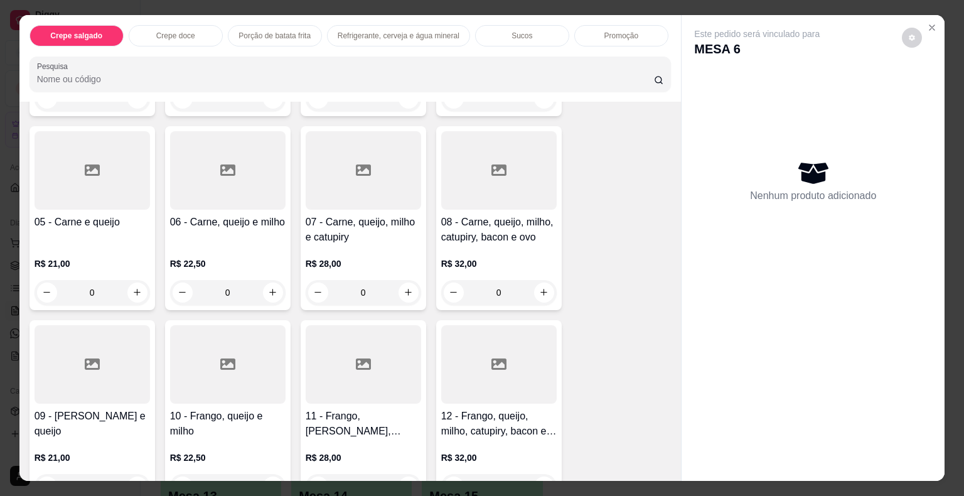
click at [213, 357] on div at bounding box center [228, 364] width 116 height 78
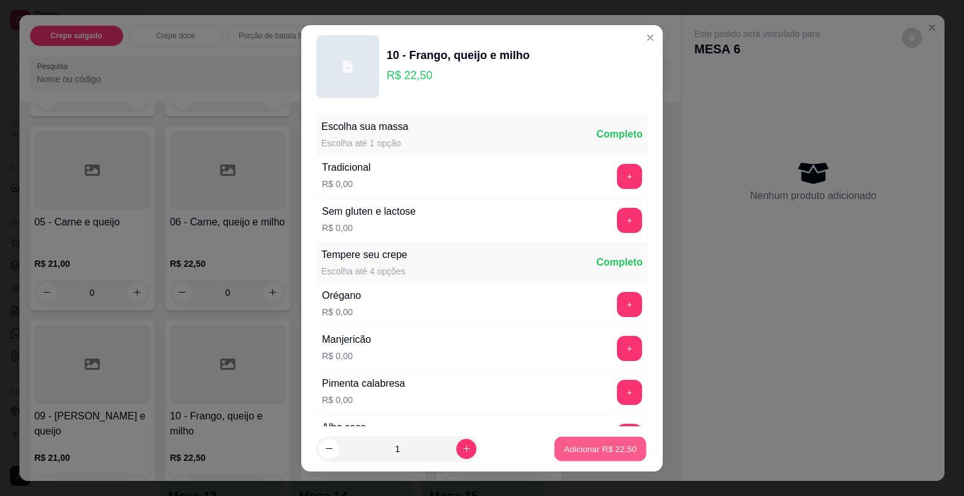
click at [599, 450] on p "Adicionar R$ 22,50" at bounding box center [600, 449] width 73 height 12
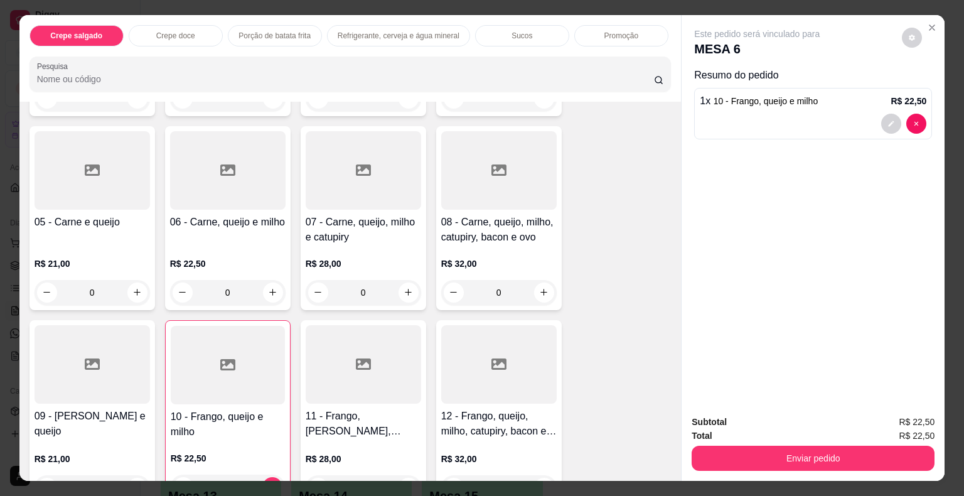
click at [790, 116] on div at bounding box center [813, 124] width 227 height 20
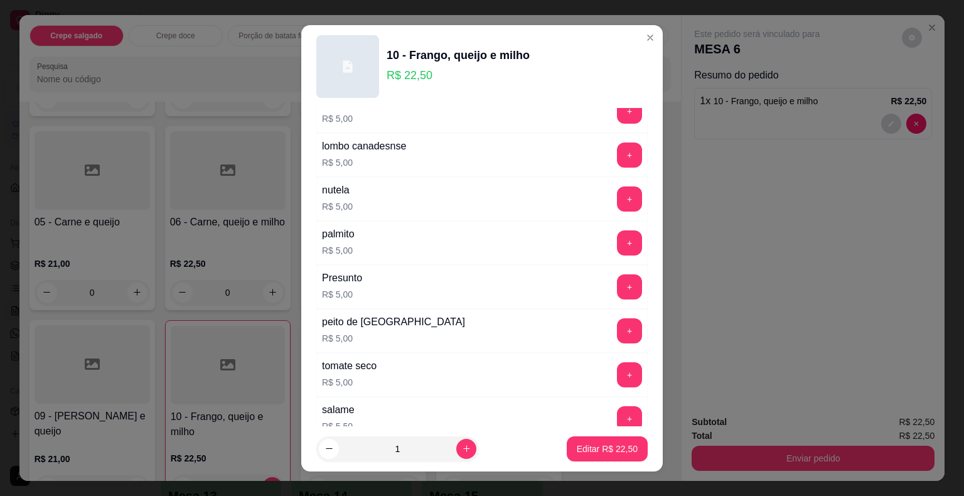
scroll to position [1569, 0]
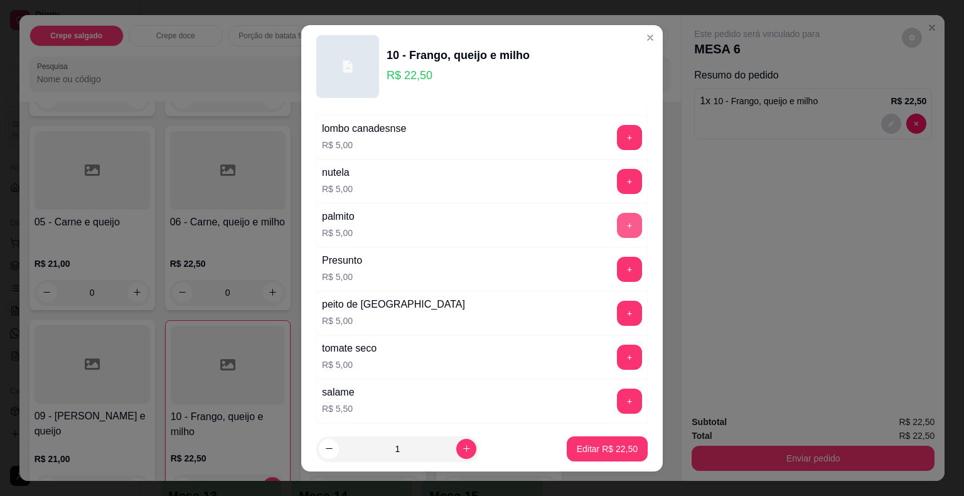
click at [617, 220] on button "+" at bounding box center [629, 225] width 25 height 25
click at [593, 446] on p "Editar R$ 27,50" at bounding box center [607, 449] width 59 height 12
type input "0"
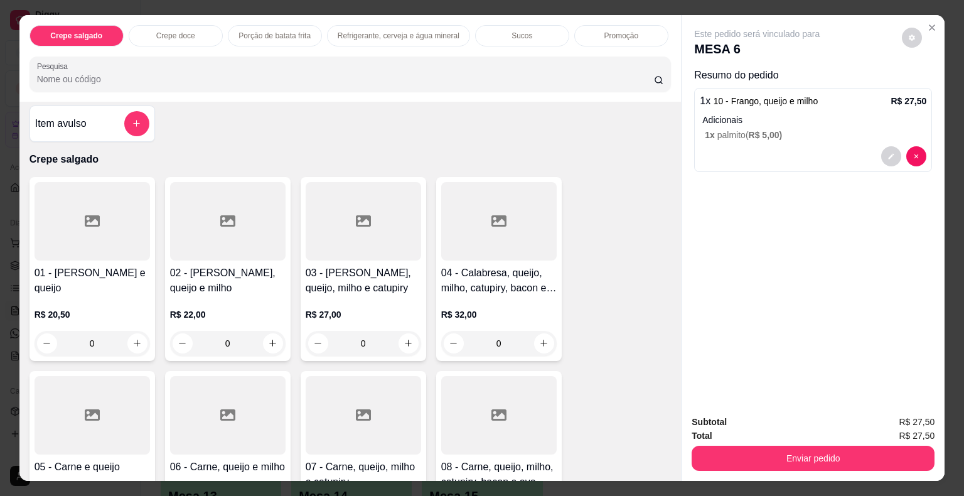
scroll to position [0, 0]
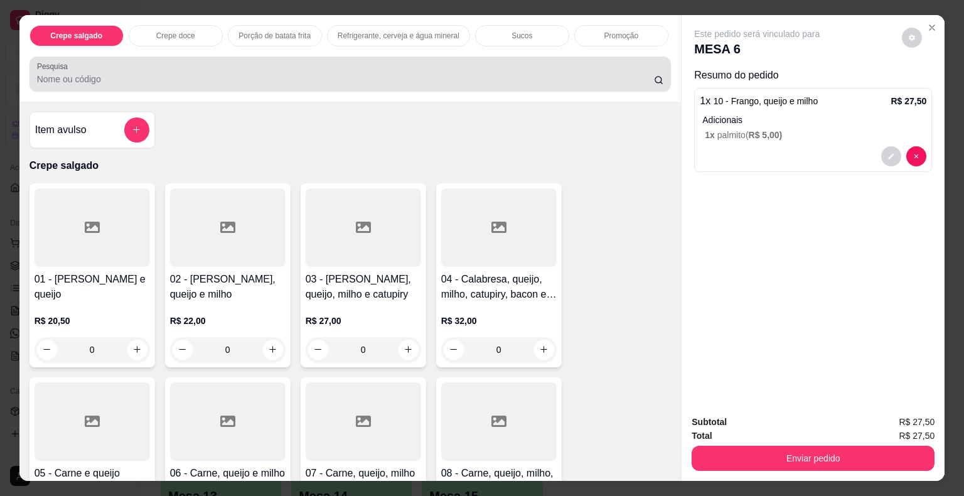
click at [186, 81] on div at bounding box center [350, 74] width 627 height 25
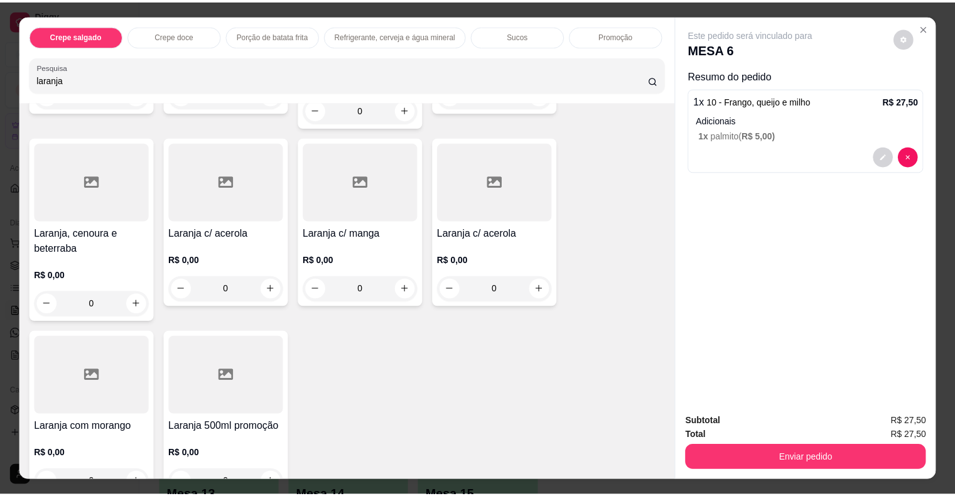
scroll to position [251, 0]
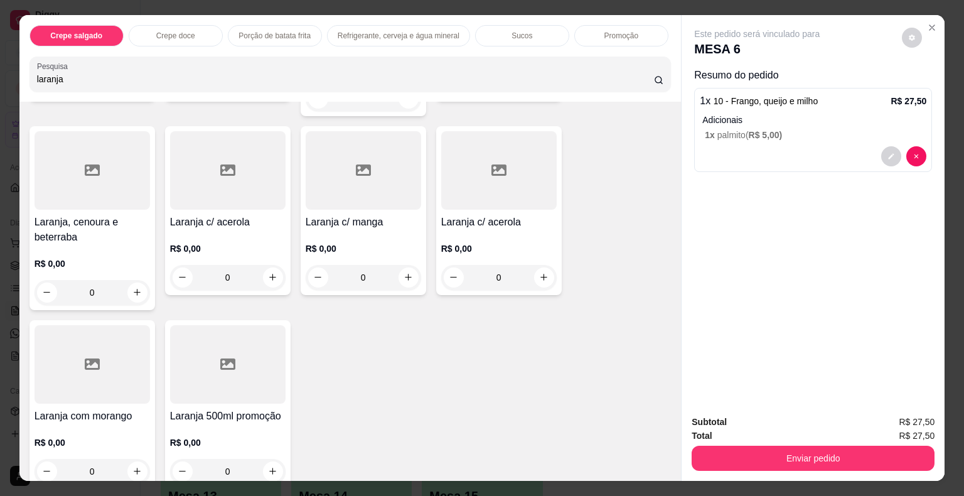
type input "laranja"
click at [77, 350] on div at bounding box center [93, 364] width 116 height 78
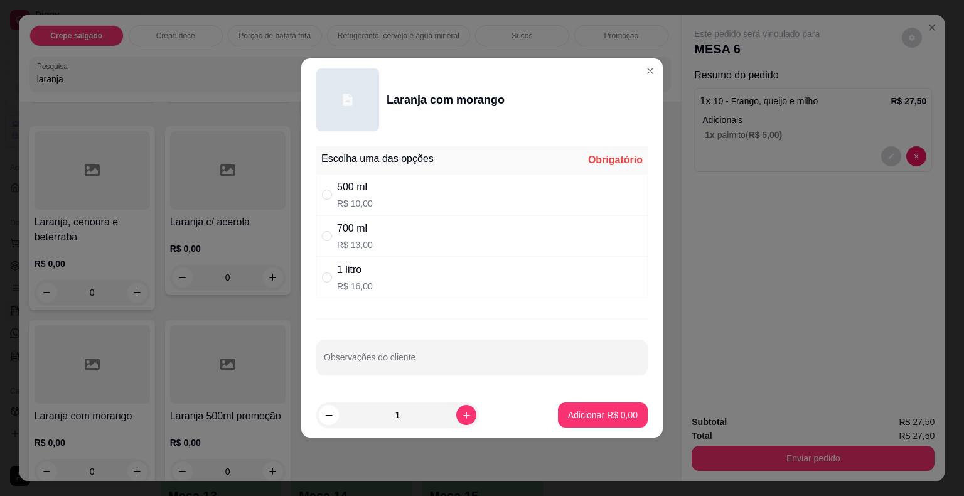
click at [364, 234] on div "700 ml" at bounding box center [355, 228] width 36 height 15
radio input "true"
click at [588, 410] on p "Adicionar R$ 13,00" at bounding box center [600, 415] width 75 height 13
type input "1"
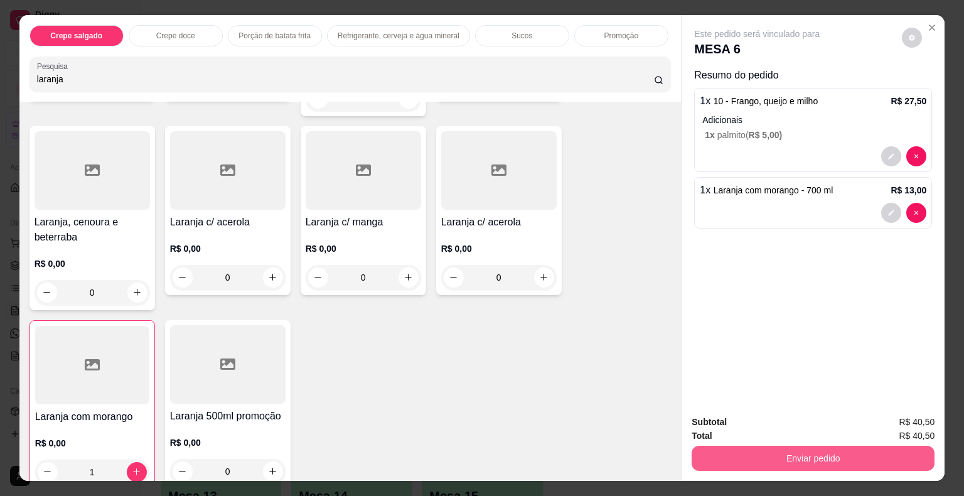
click at [758, 451] on button "Enviar pedido" at bounding box center [813, 458] width 243 height 25
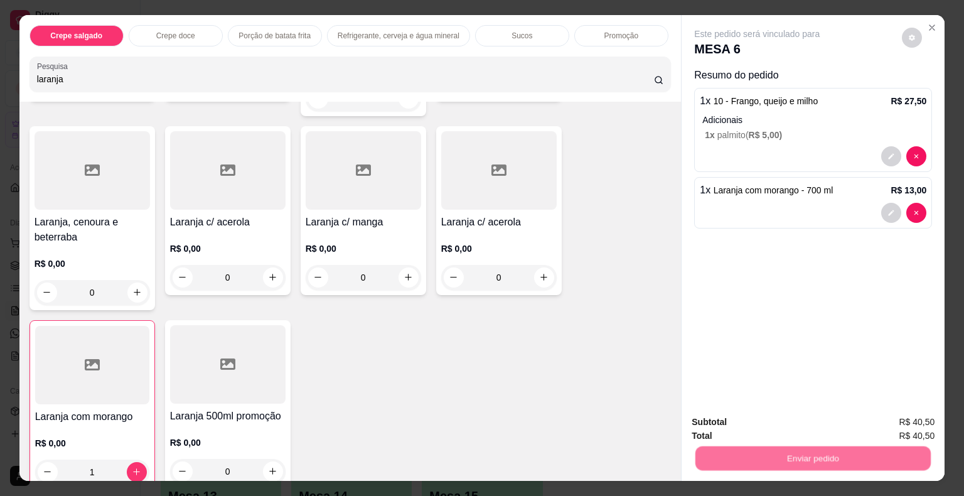
click at [757, 424] on button "Não registrar e enviar pedido" at bounding box center [771, 423] width 131 height 24
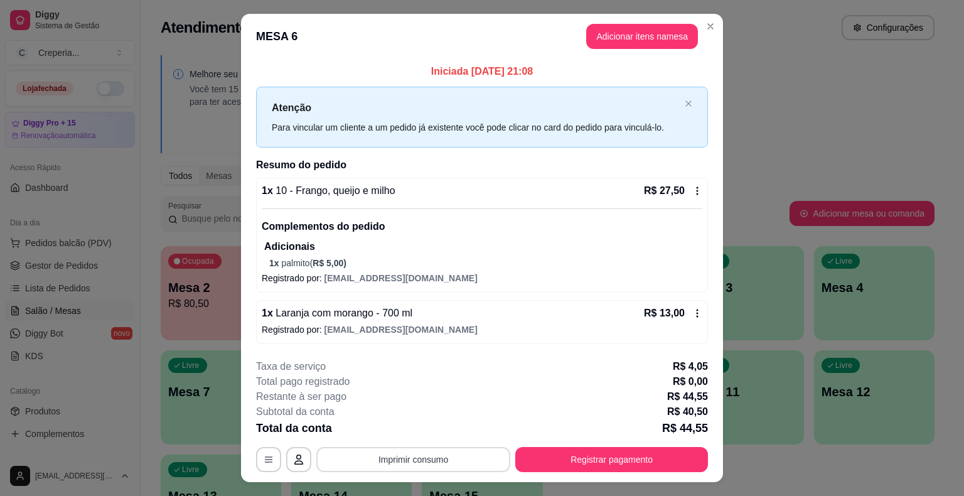
click at [449, 453] on button "Imprimir consumo" at bounding box center [413, 459] width 194 height 25
click at [422, 422] on button "IMPRESSORA" at bounding box center [412, 431] width 91 height 20
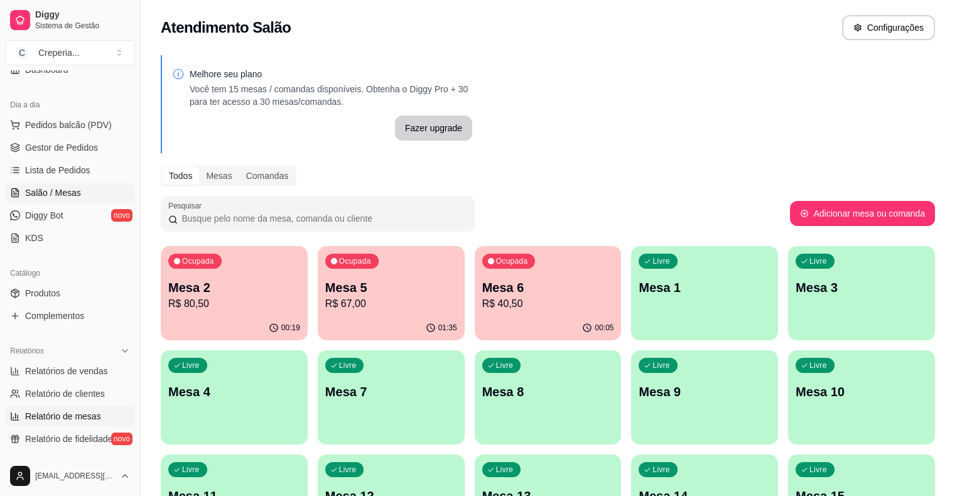
scroll to position [126, 0]
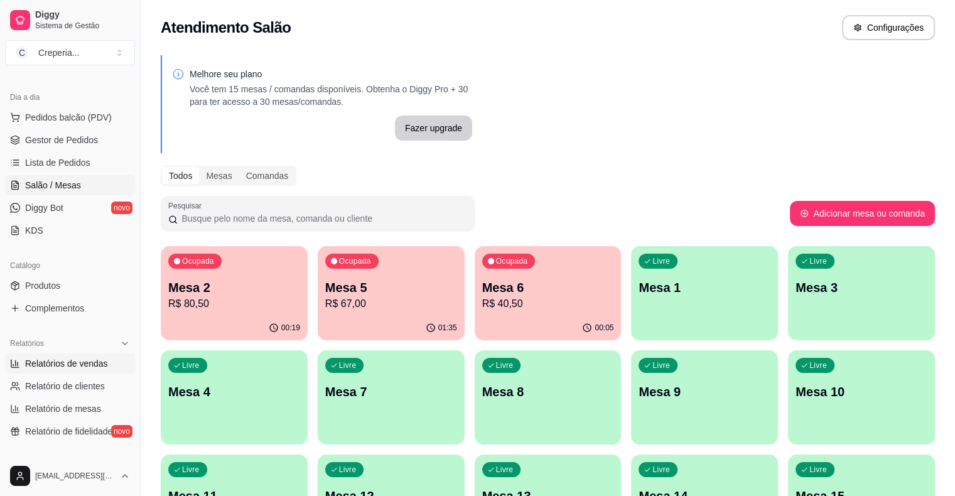
click at [83, 358] on span "Relatórios de vendas" at bounding box center [66, 363] width 83 height 13
select select "ALL"
select select "0"
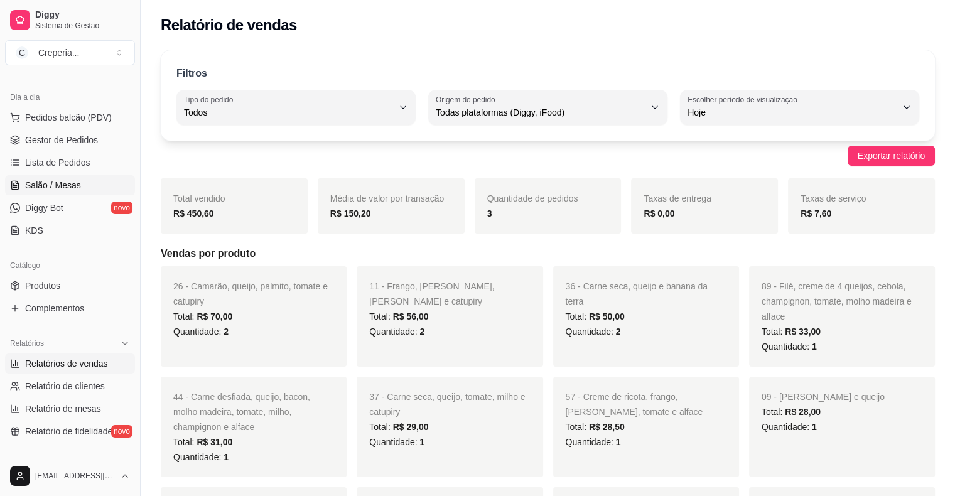
click at [66, 193] on link "Salão / Mesas" at bounding box center [70, 185] width 130 height 20
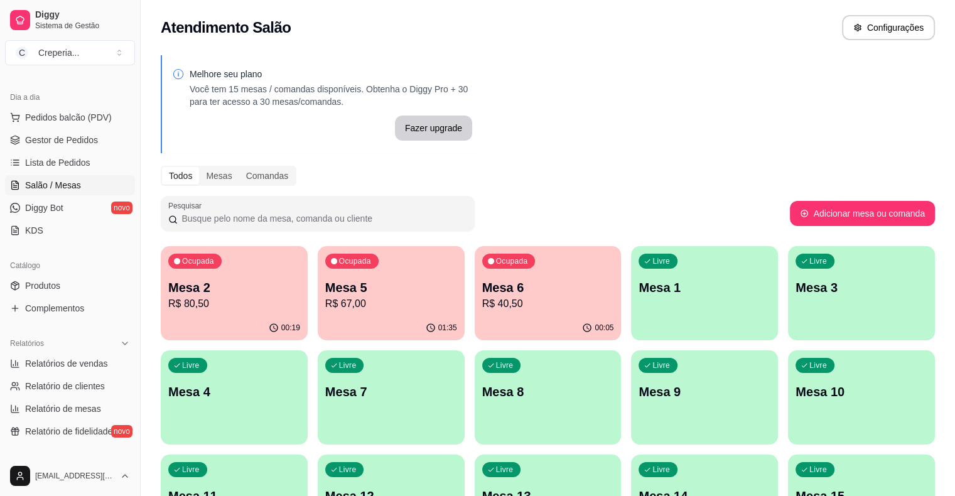
click at [253, 293] on p "Mesa 2" at bounding box center [234, 288] width 132 height 18
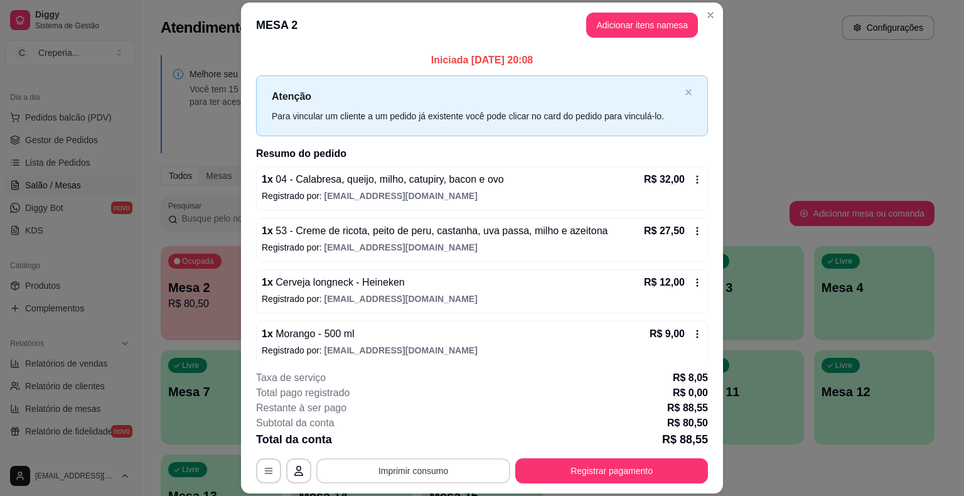
click at [394, 468] on button "Imprimir consumo" at bounding box center [413, 470] width 194 height 25
click at [403, 441] on button "IMPRESSORA" at bounding box center [412, 442] width 91 height 20
click at [660, 465] on button "Registrar pagamento" at bounding box center [612, 471] width 187 height 24
click at [554, 195] on div at bounding box center [568, 183] width 28 height 28
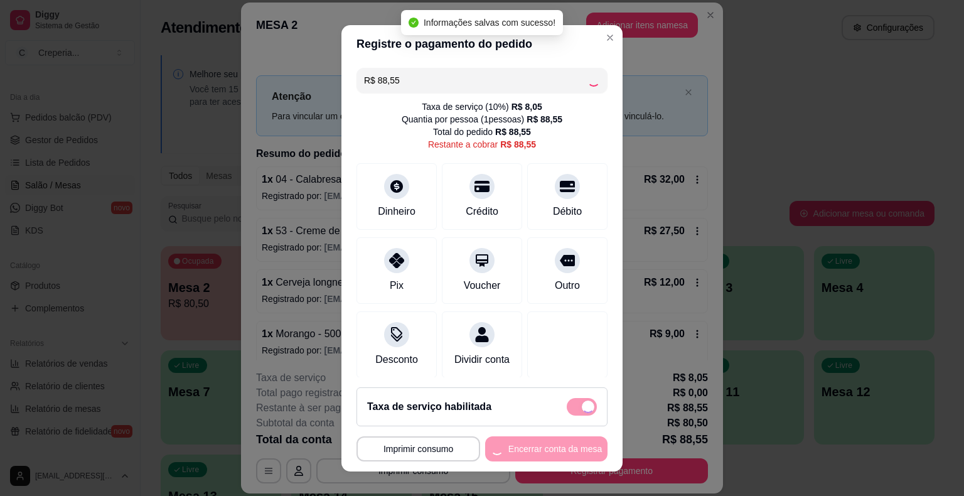
type input "R$ 0,00"
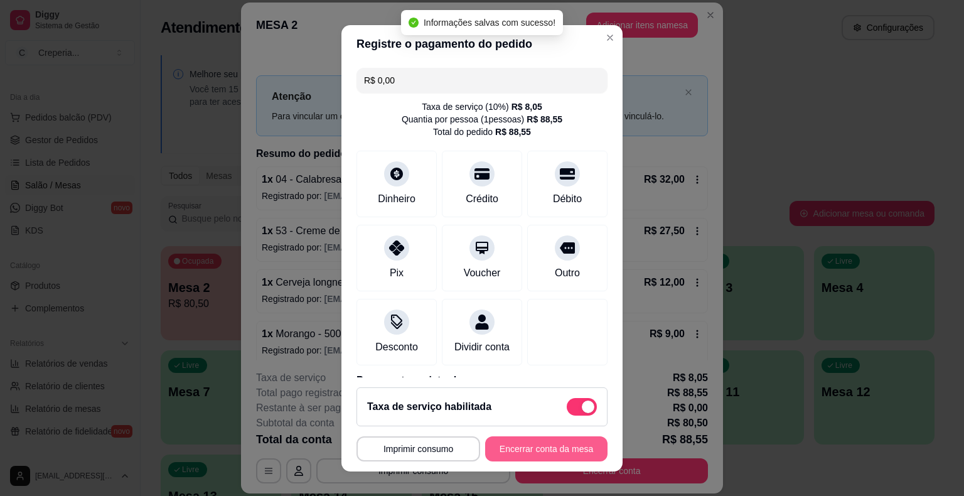
click at [565, 455] on button "Encerrar conta da mesa" at bounding box center [546, 448] width 122 height 25
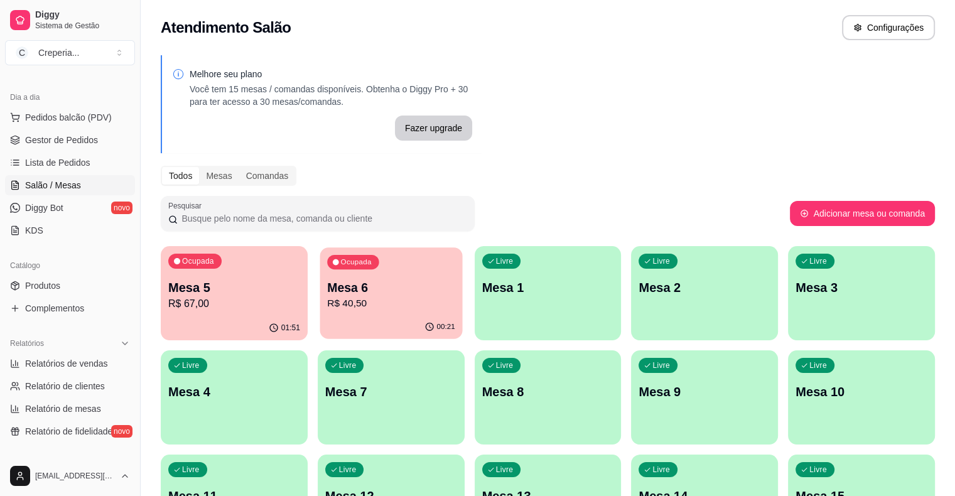
click at [362, 295] on p "Mesa 6" at bounding box center [391, 287] width 128 height 17
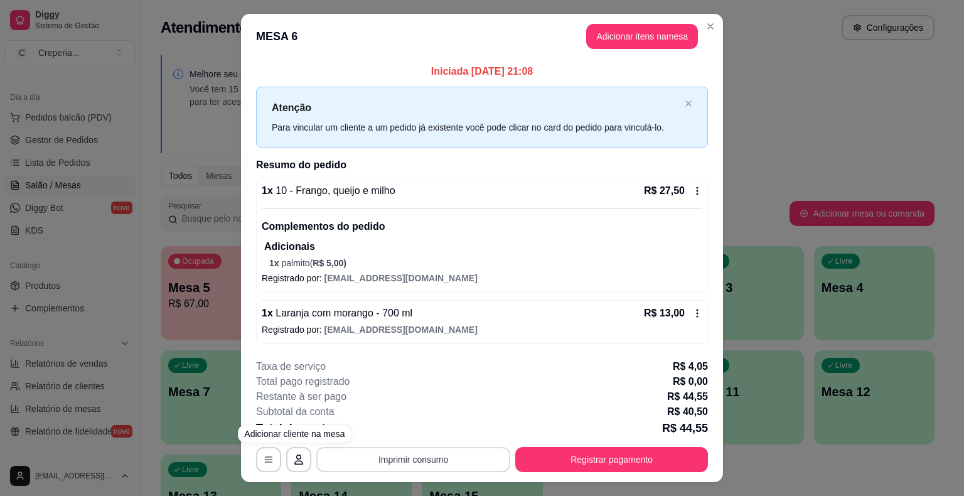
click at [365, 458] on button "Imprimir consumo" at bounding box center [413, 459] width 194 height 25
click at [394, 427] on button "IMPRESSORA" at bounding box center [412, 430] width 91 height 20
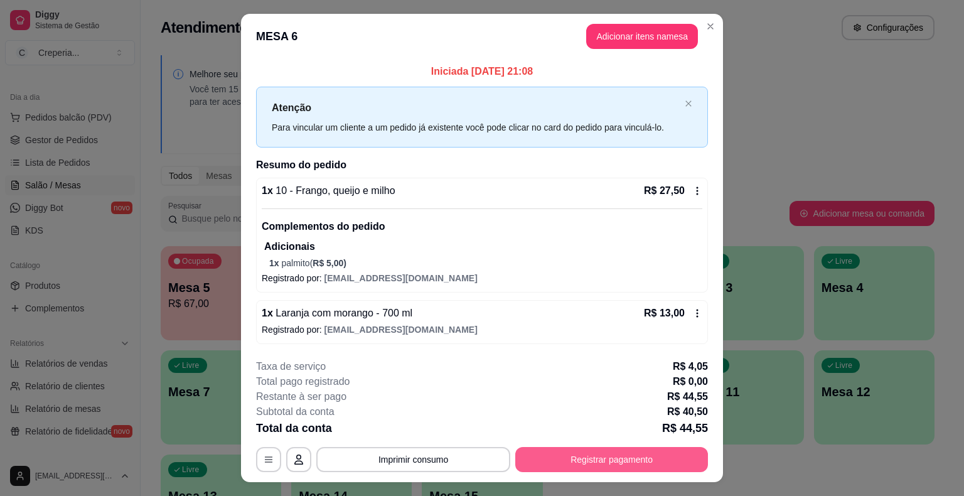
click at [567, 466] on button "Registrar pagamento" at bounding box center [611, 459] width 193 height 25
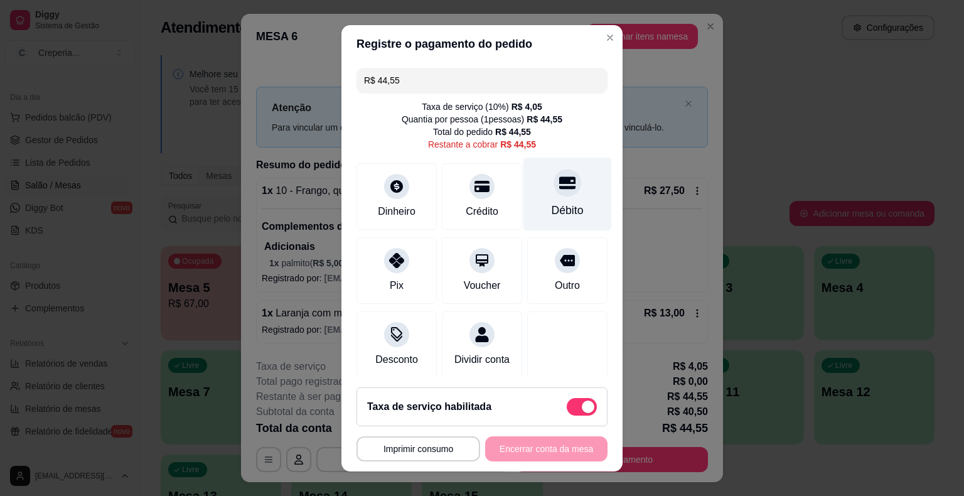
click at [552, 203] on div "Débito" at bounding box center [568, 210] width 32 height 16
type input "R$ 0,00"
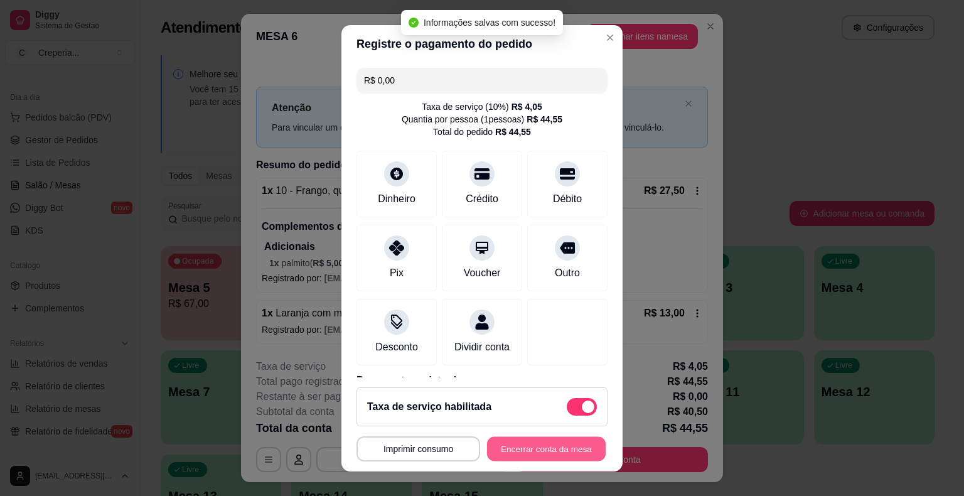
click at [525, 451] on button "Encerrar conta da mesa" at bounding box center [546, 448] width 119 height 24
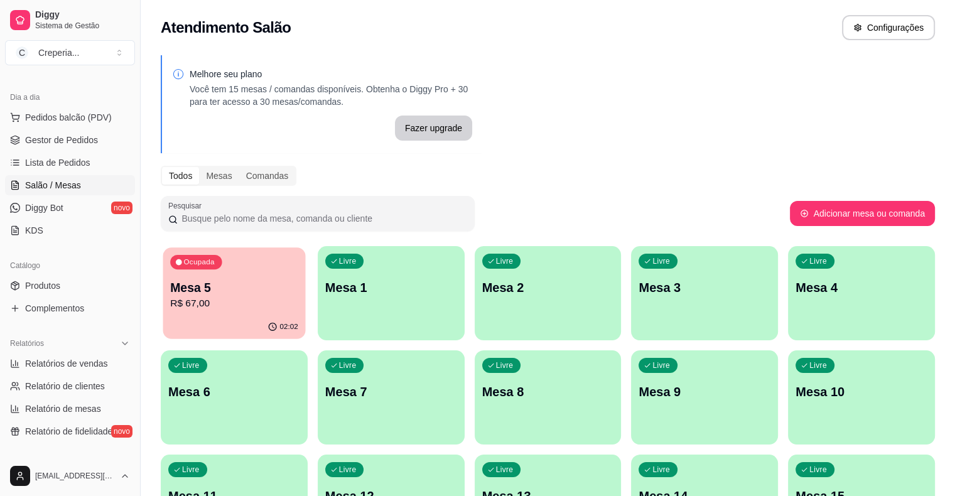
click at [220, 283] on p "Mesa 5" at bounding box center [234, 287] width 128 height 17
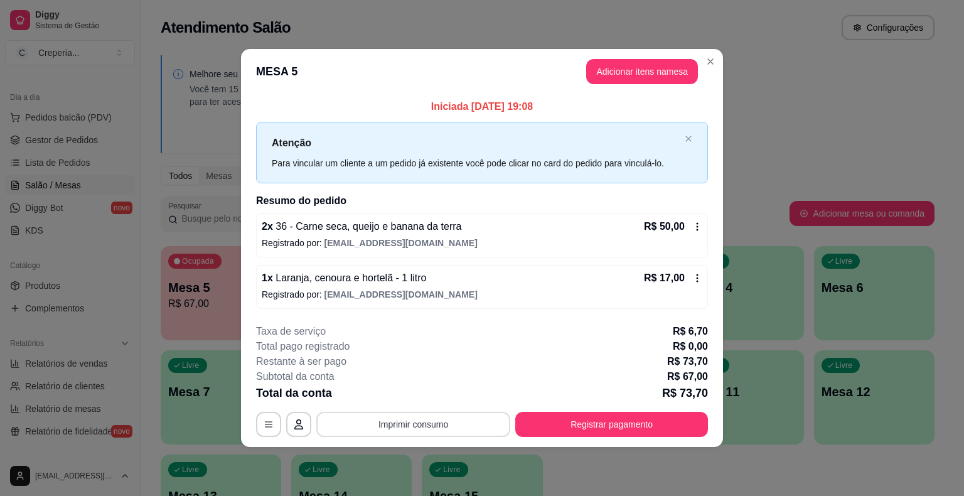
click at [460, 424] on button "Imprimir consumo" at bounding box center [413, 424] width 194 height 25
click at [440, 385] on button "IMPRESSORA" at bounding box center [417, 395] width 91 height 20
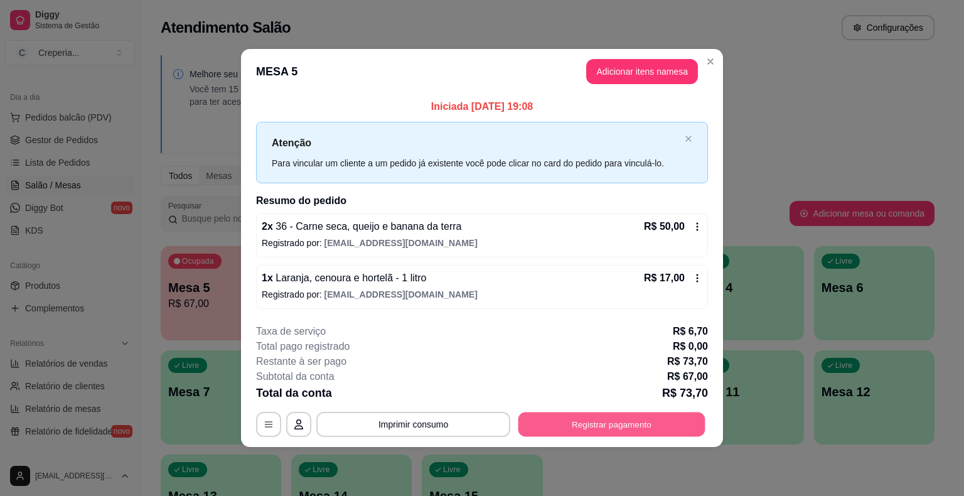
click at [595, 428] on button "Registrar pagamento" at bounding box center [612, 424] width 187 height 24
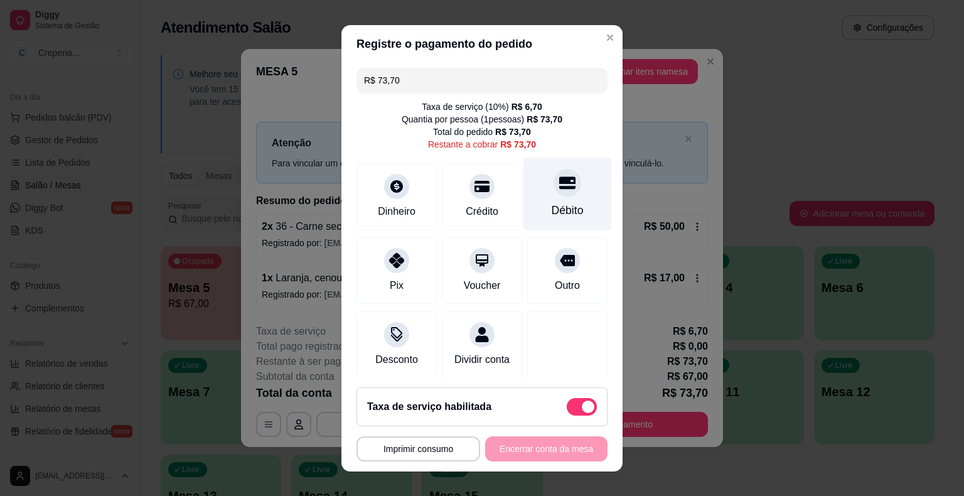
click at [552, 205] on div "Débito" at bounding box center [568, 210] width 32 height 16
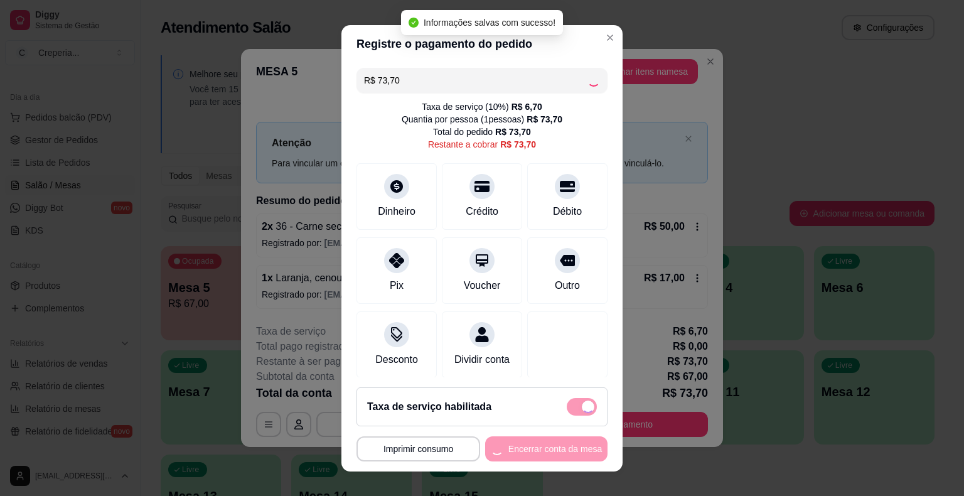
type input "R$ 0,00"
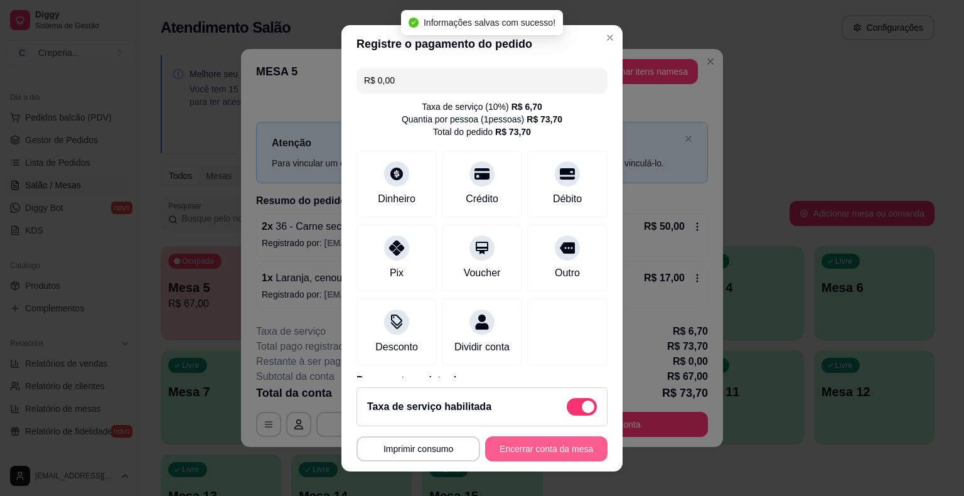
click at [531, 449] on button "Encerrar conta da mesa" at bounding box center [546, 448] width 122 height 25
